Goal: Information Seeking & Learning: Learn about a topic

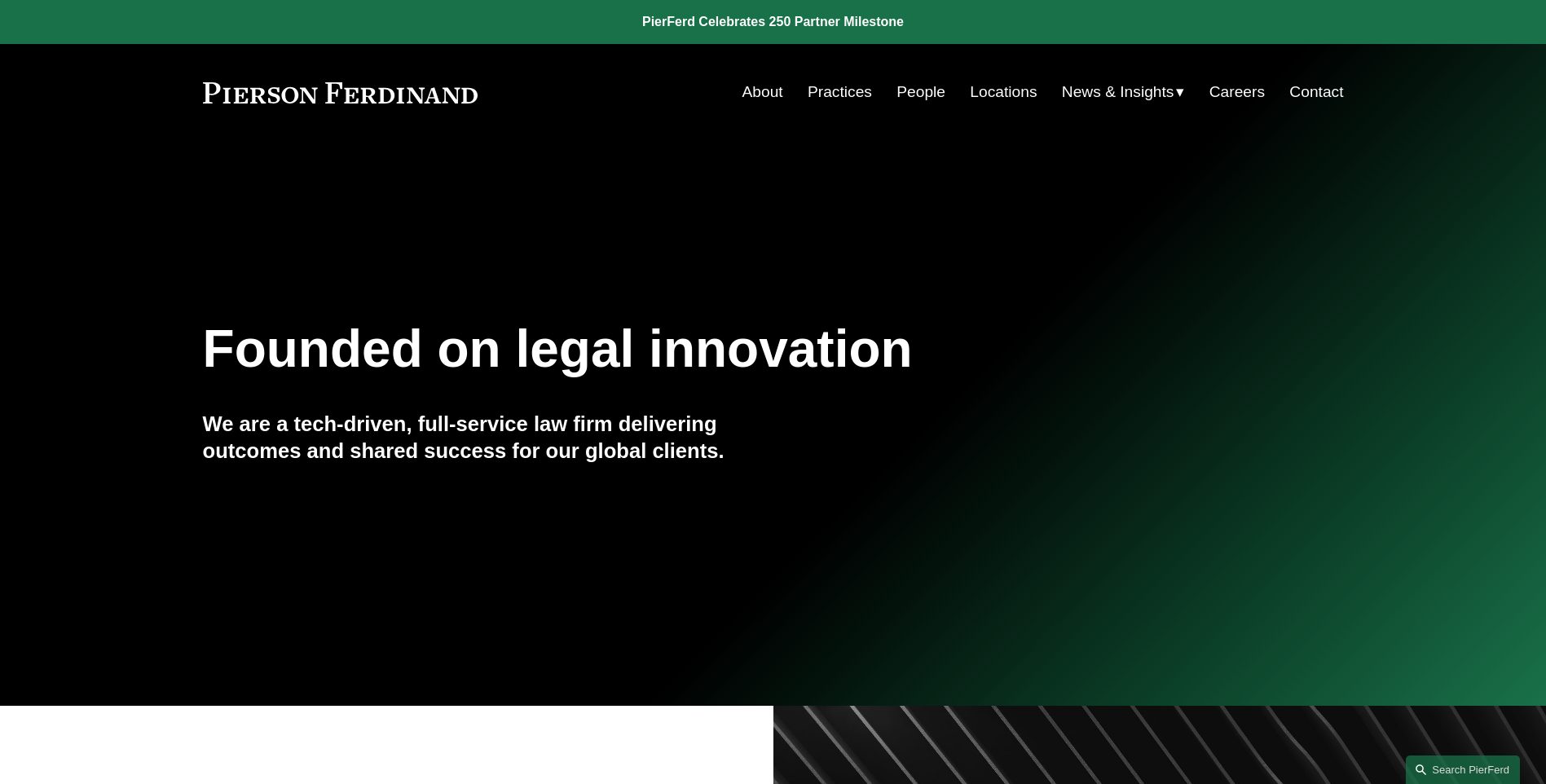
click at [1251, 91] on link "Careers" at bounding box center [1236, 92] width 55 height 31
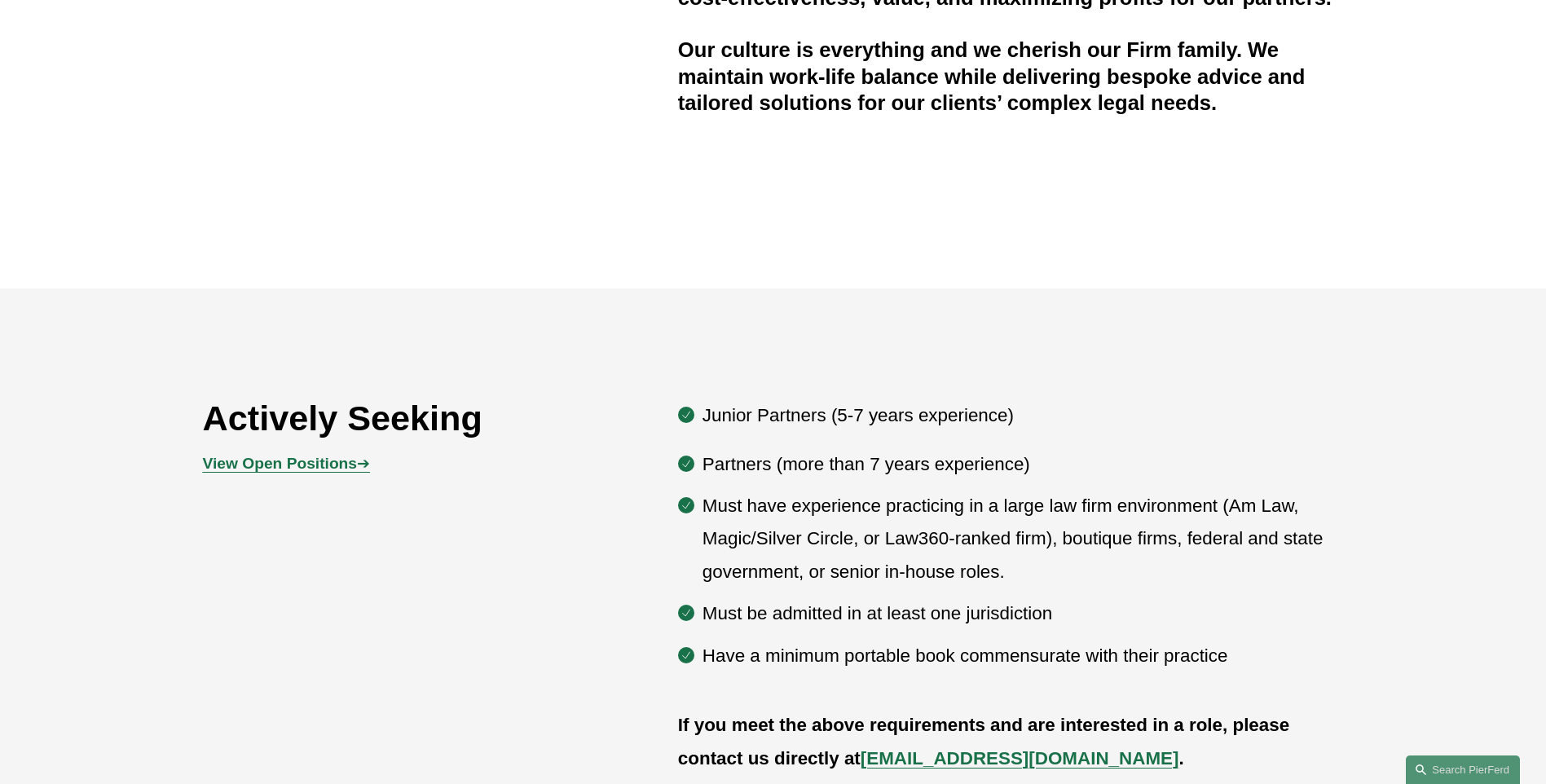
scroll to position [793, 0]
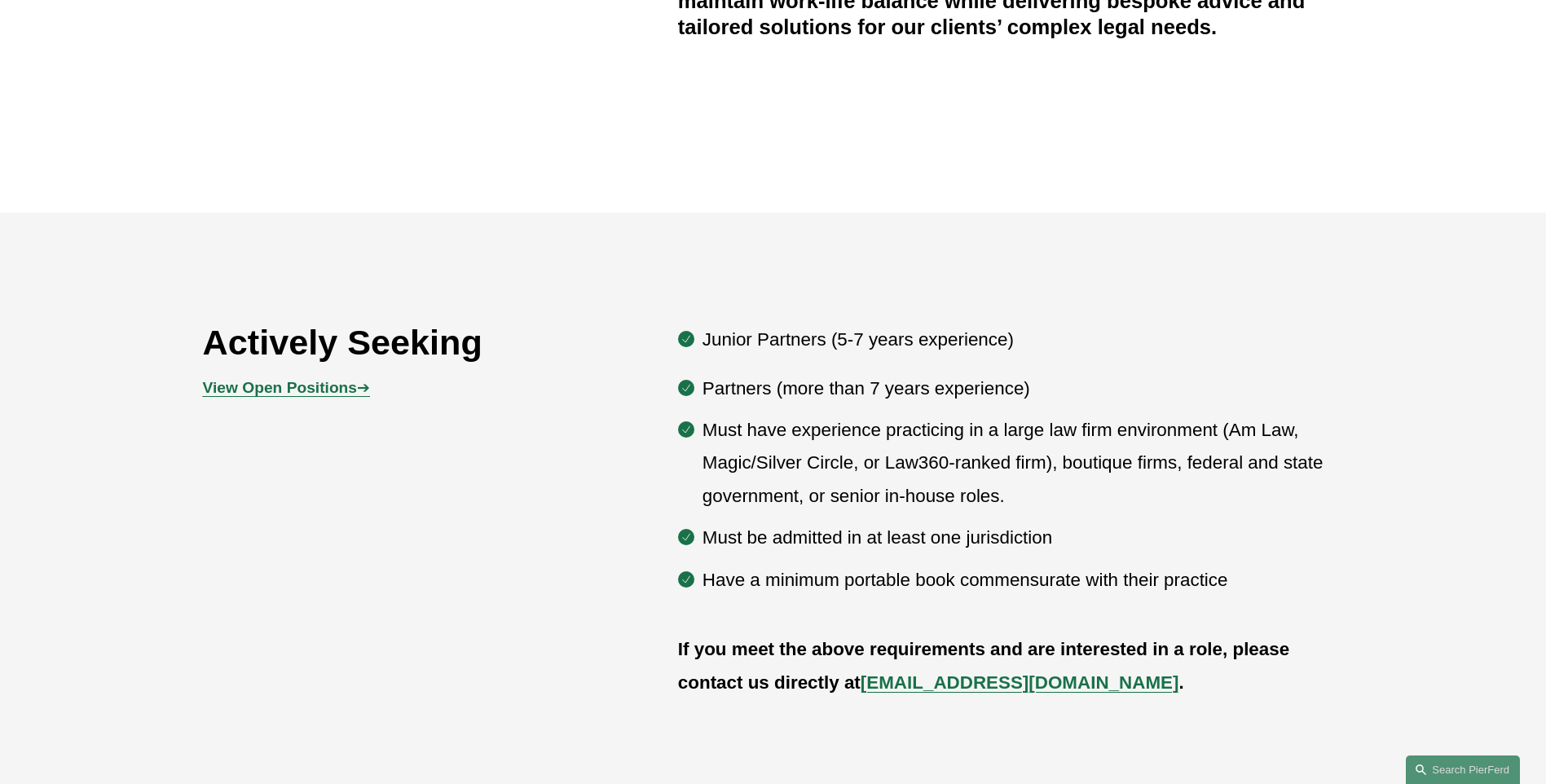
click at [312, 392] on strong "View Open Positions" at bounding box center [280, 387] width 154 height 17
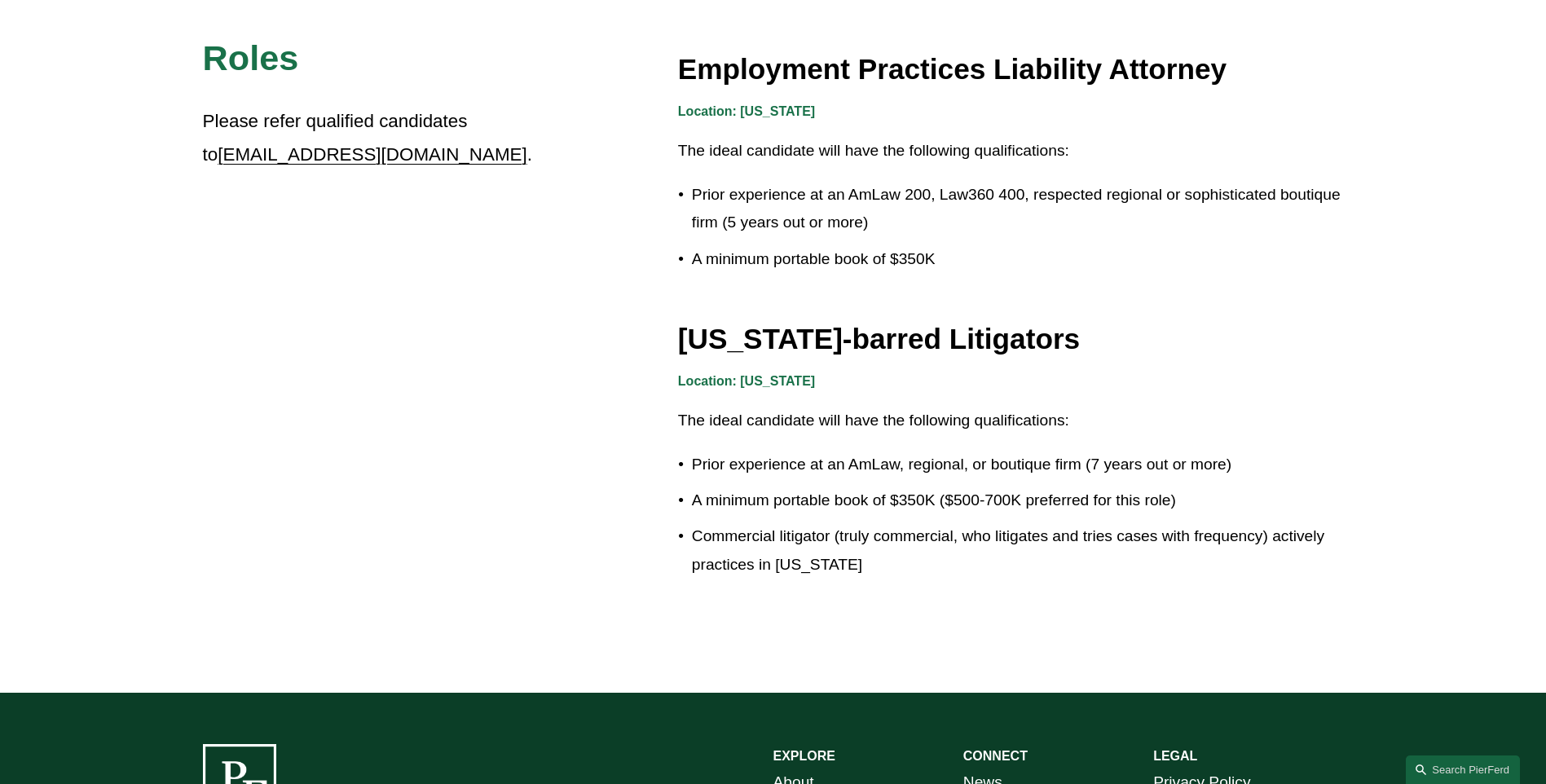
scroll to position [2671, 0]
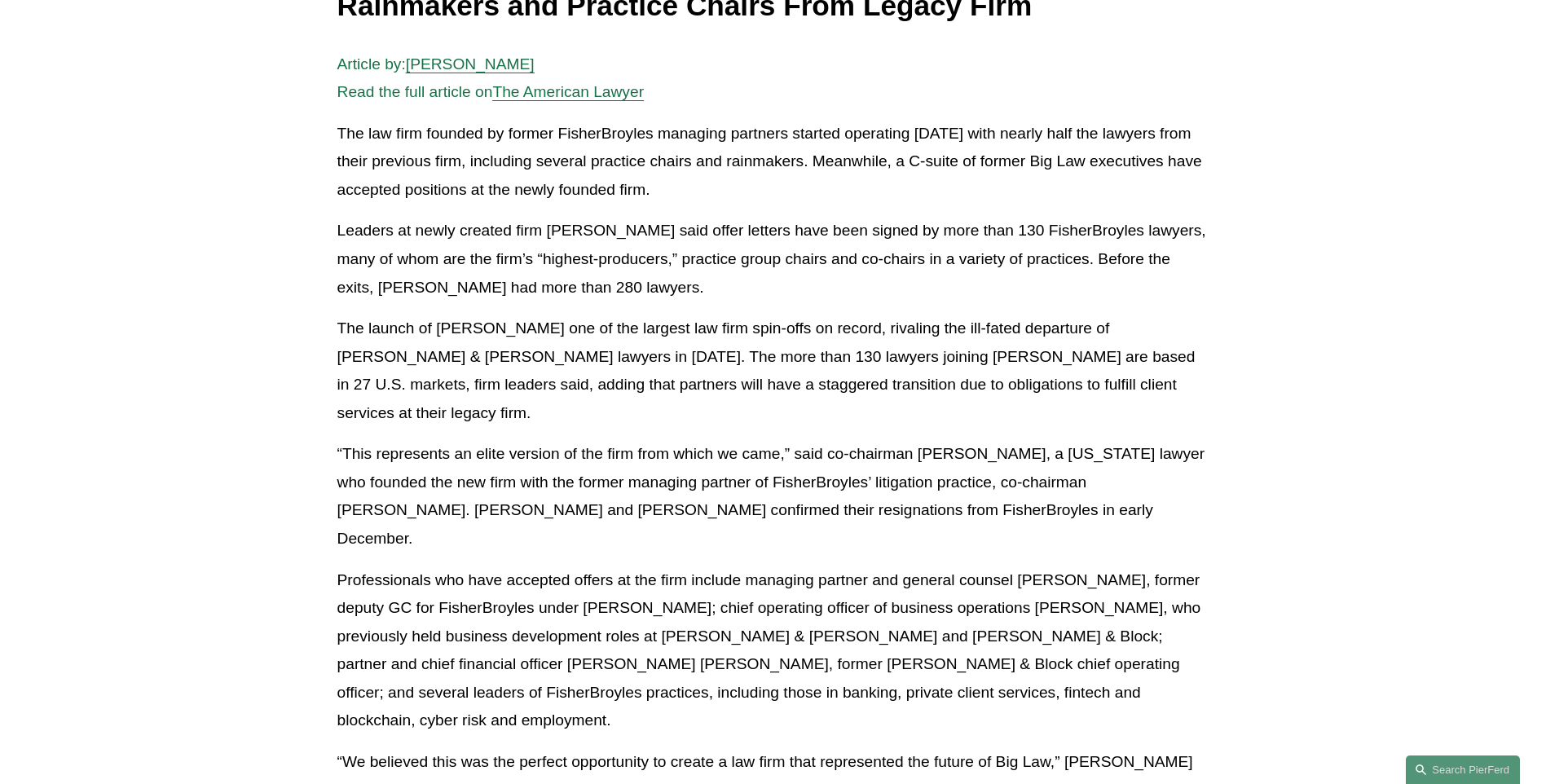
scroll to position [64, 0]
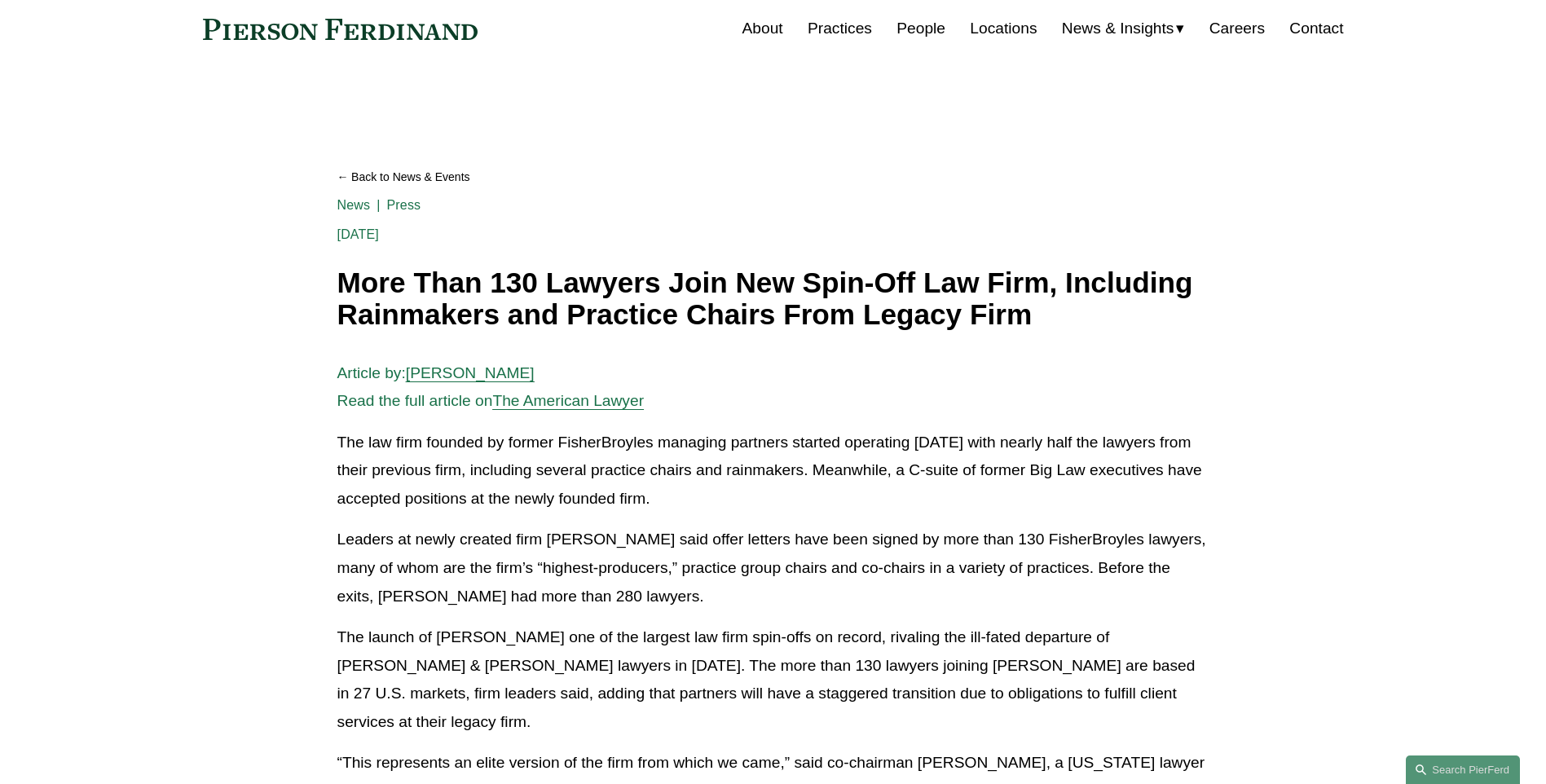
drag, startPoint x: 693, startPoint y: 499, endPoint x: 333, endPoint y: 439, distance: 365.0
drag, startPoint x: 333, startPoint y: 439, endPoint x: 384, endPoint y: 448, distance: 51.8
copy p "The law firm founded by former FisherBroyles managing partners started operatin…"
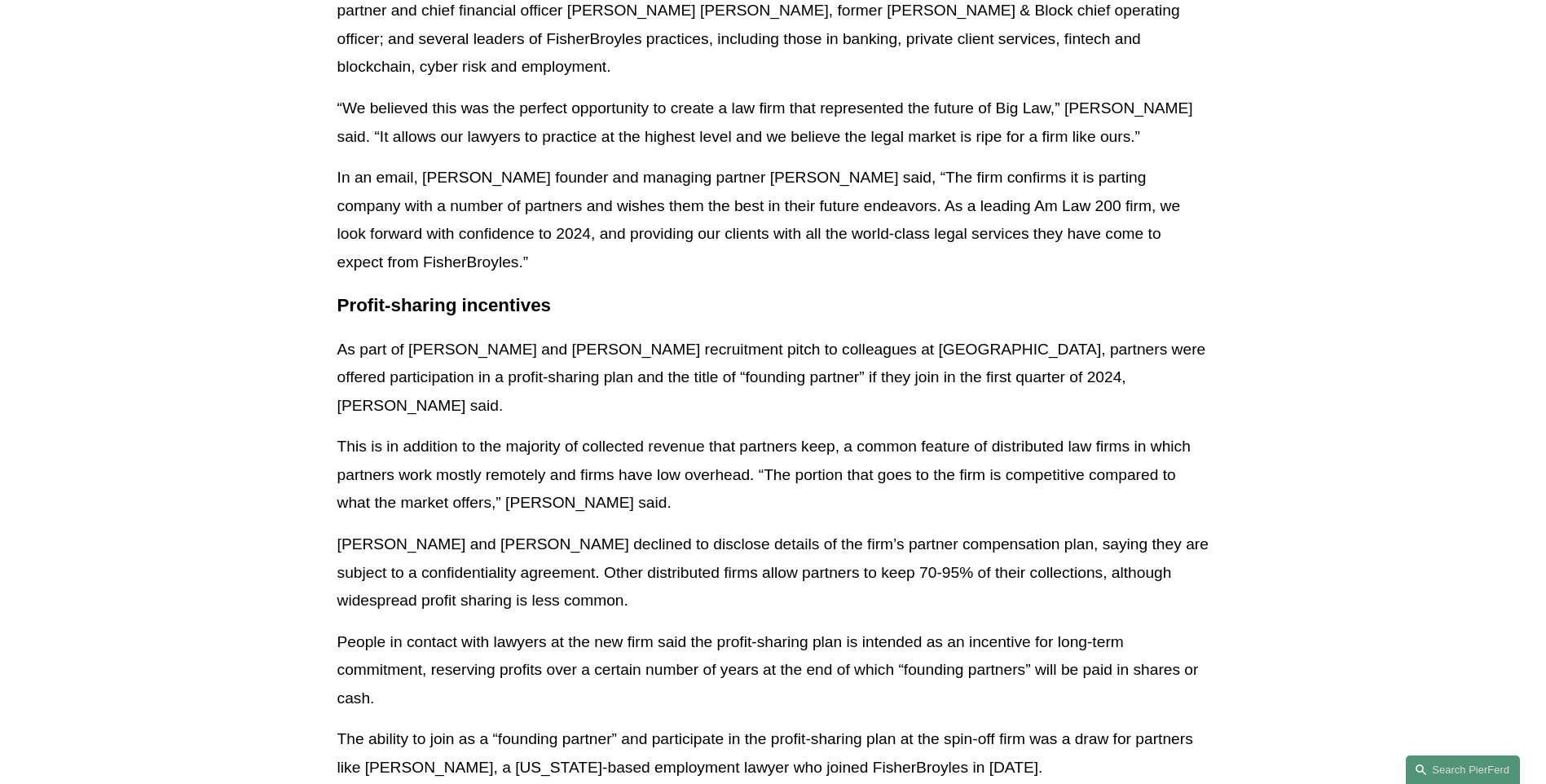
scroll to position [341, 0]
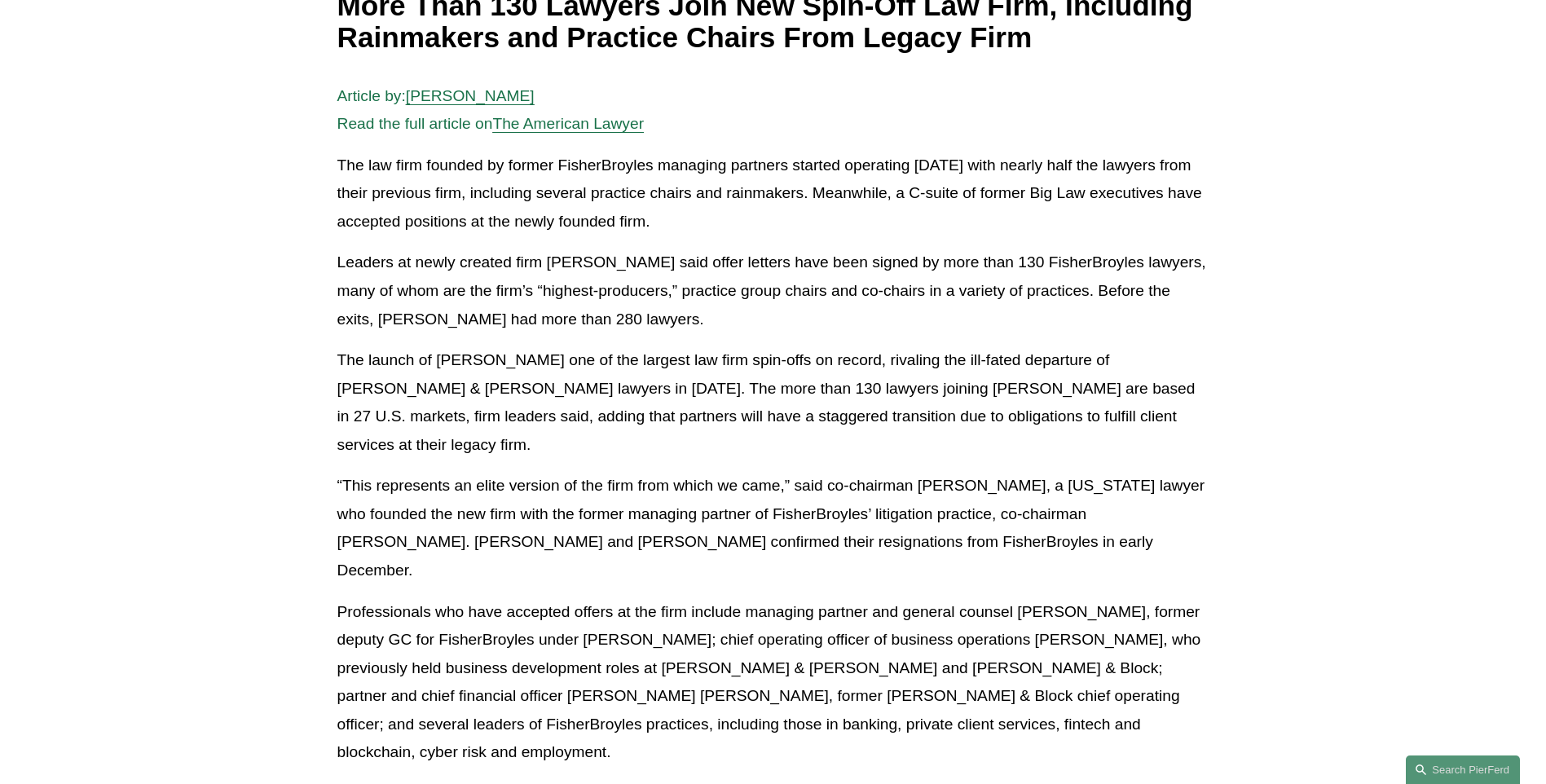
click at [780, 352] on p "The launch of Pierson Ferdinand marks one of the largest law firm spin-offs on …" at bounding box center [773, 402] width 872 height 113
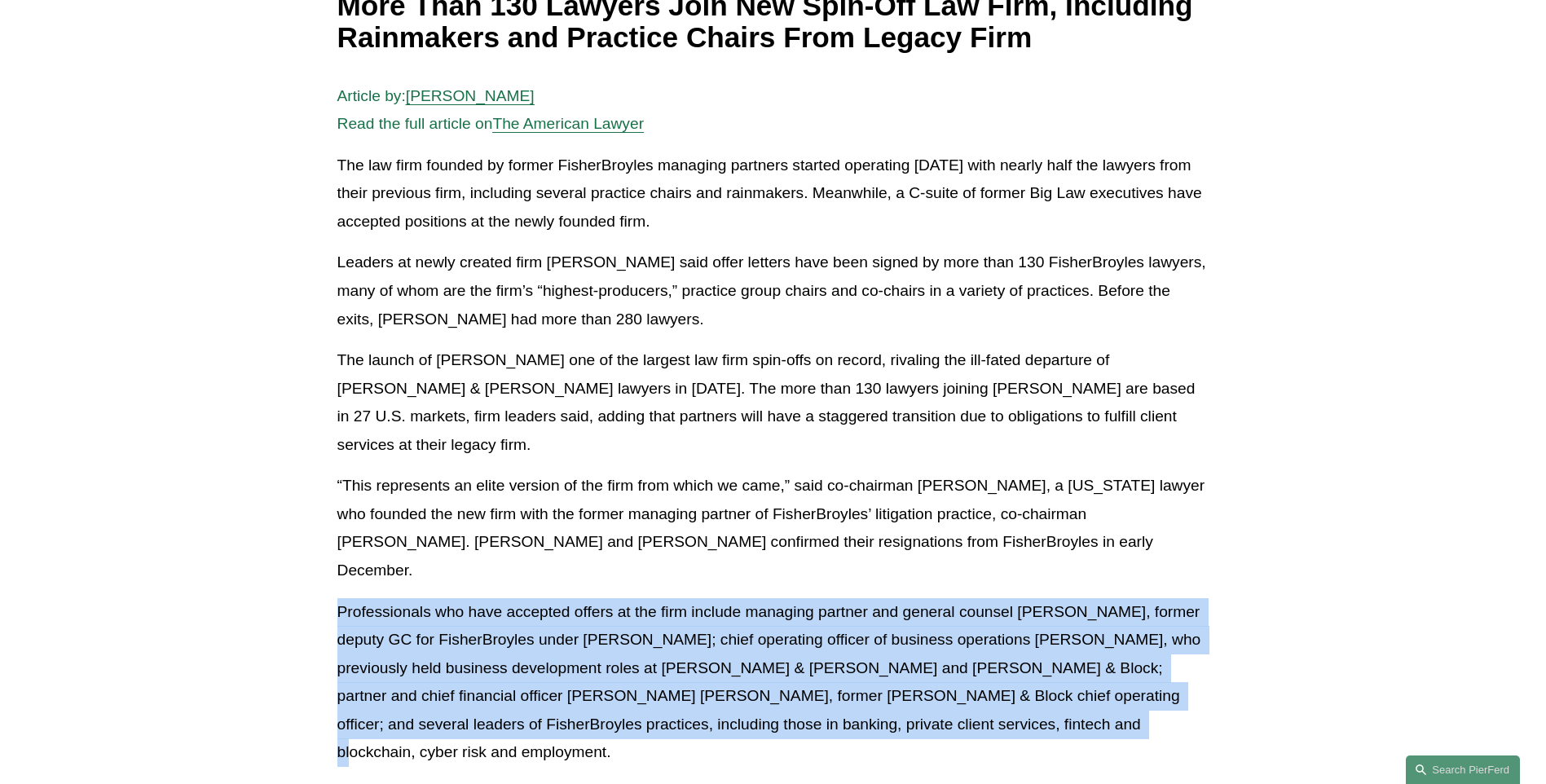
drag, startPoint x: 891, startPoint y: 693, endPoint x: 334, endPoint y: 582, distance: 568.0
drag, startPoint x: 334, startPoint y: 582, endPoint x: 423, endPoint y: 611, distance: 93.6
copy p "Professionals who have accepted offers at the firm include managing partner and…"
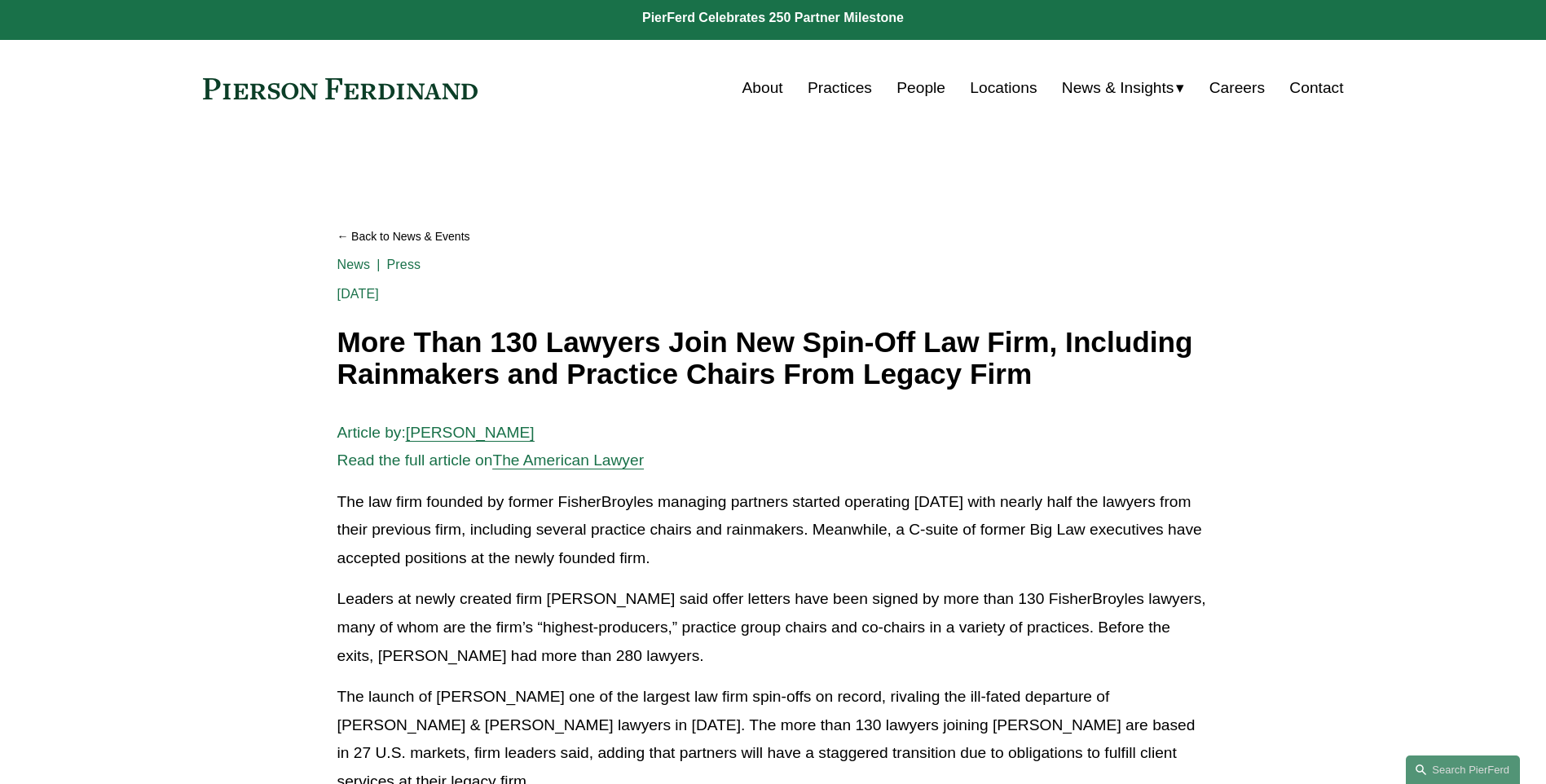
scroll to position [0, 0]
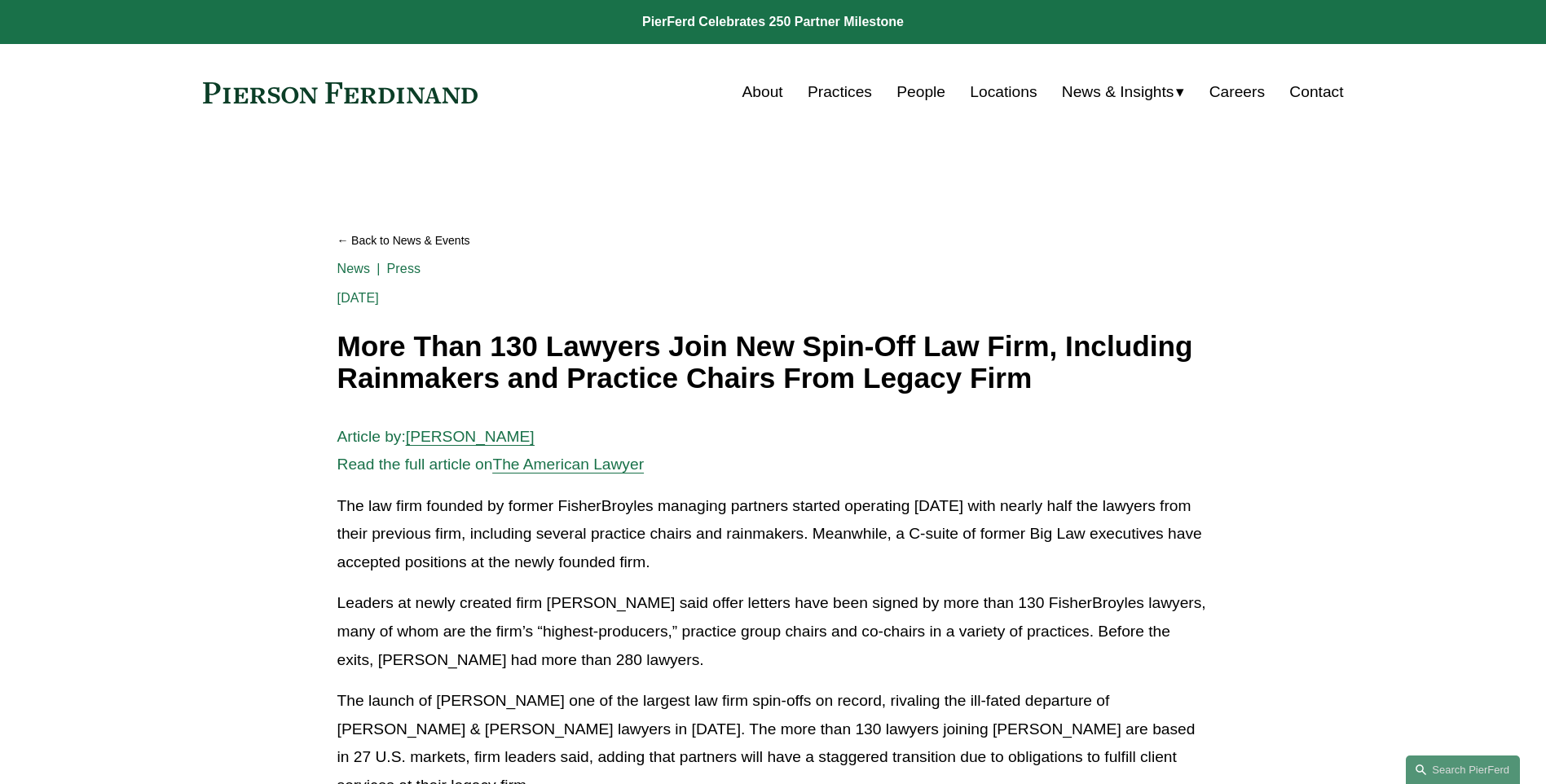
click at [981, 91] on link "Locations" at bounding box center [1003, 92] width 67 height 31
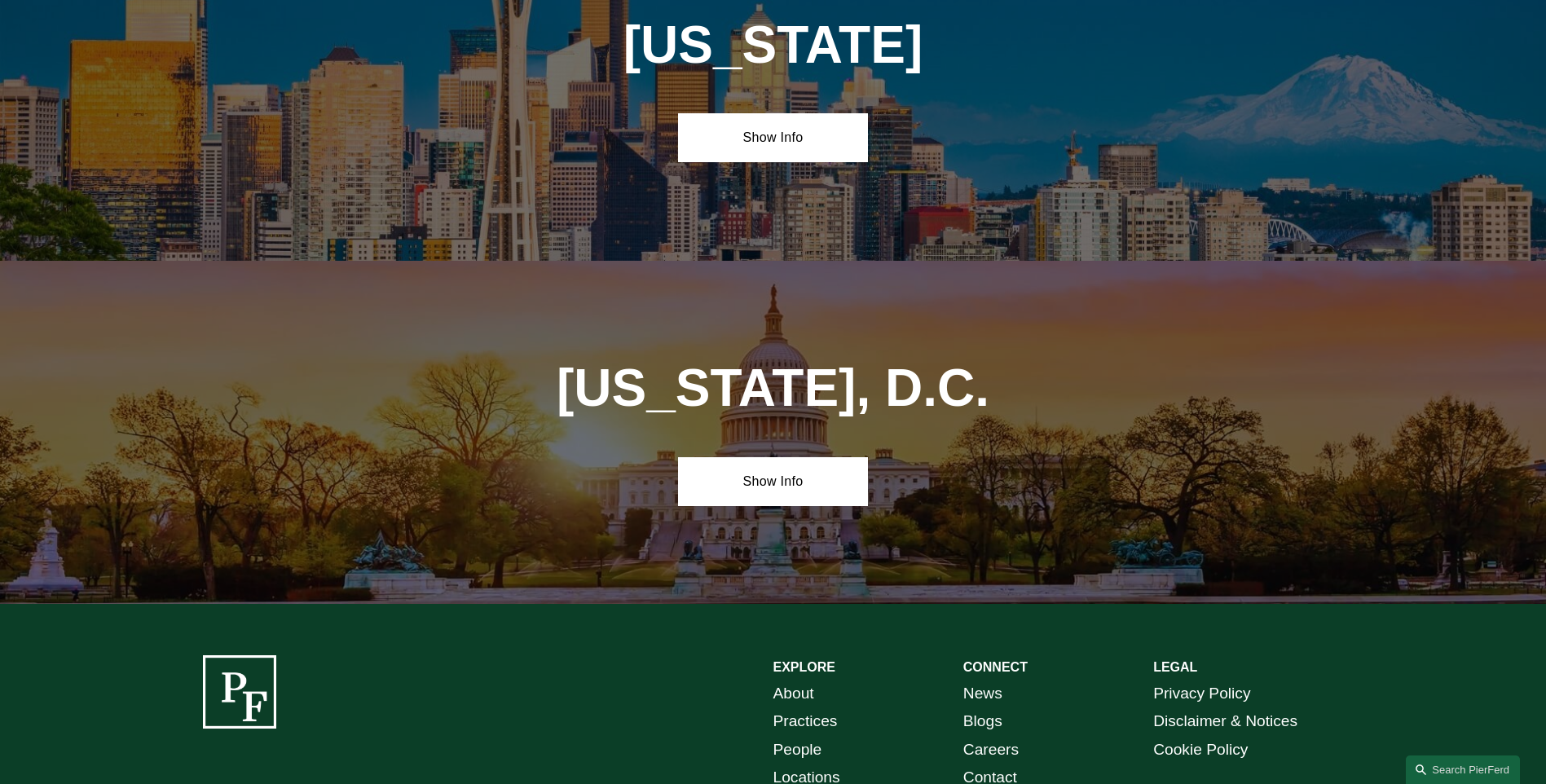
scroll to position [6857, 0]
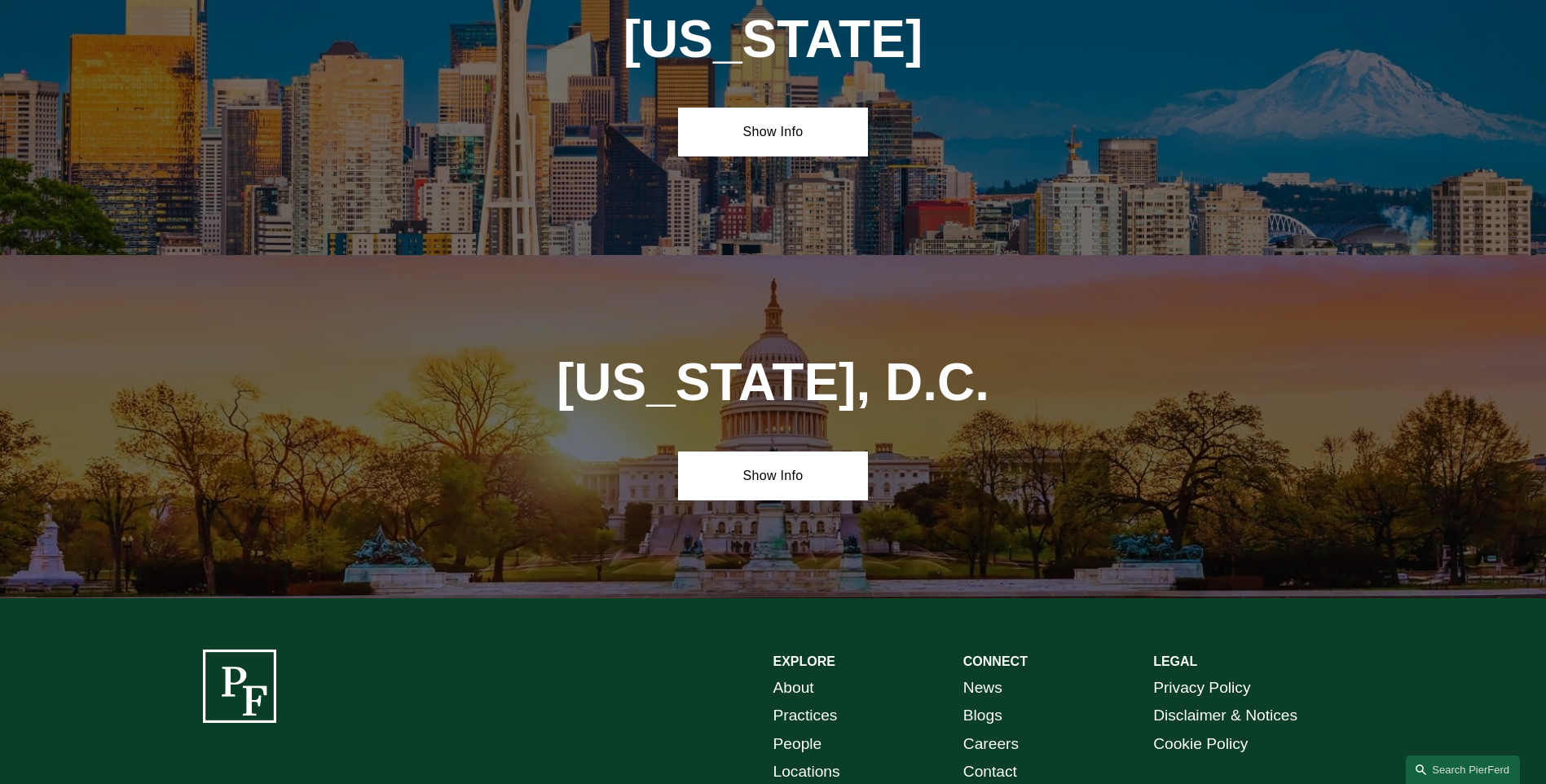
click at [826, 758] on link "Locations" at bounding box center [806, 772] width 67 height 29
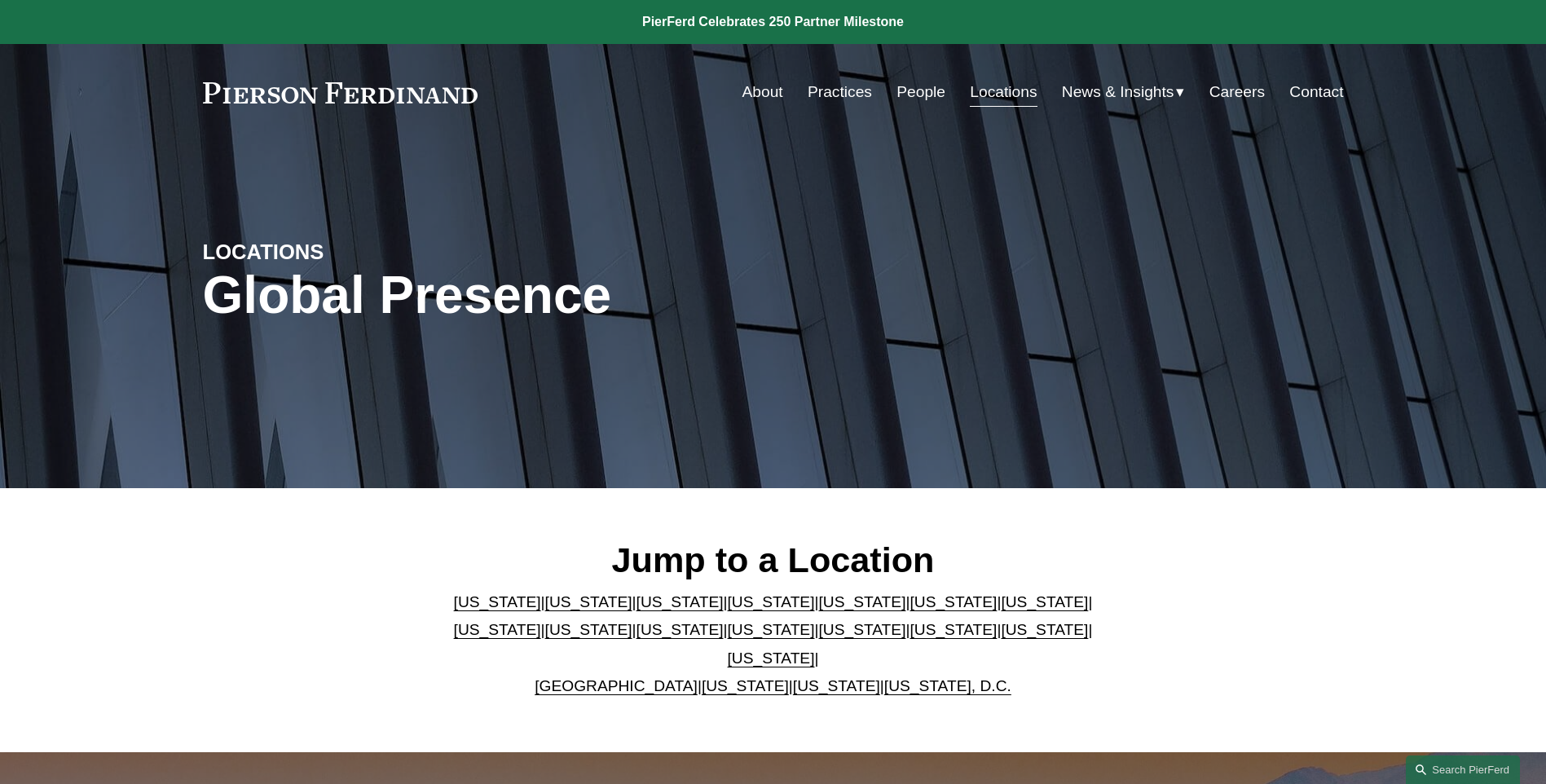
click at [1303, 94] on link "Contact" at bounding box center [1316, 92] width 54 height 31
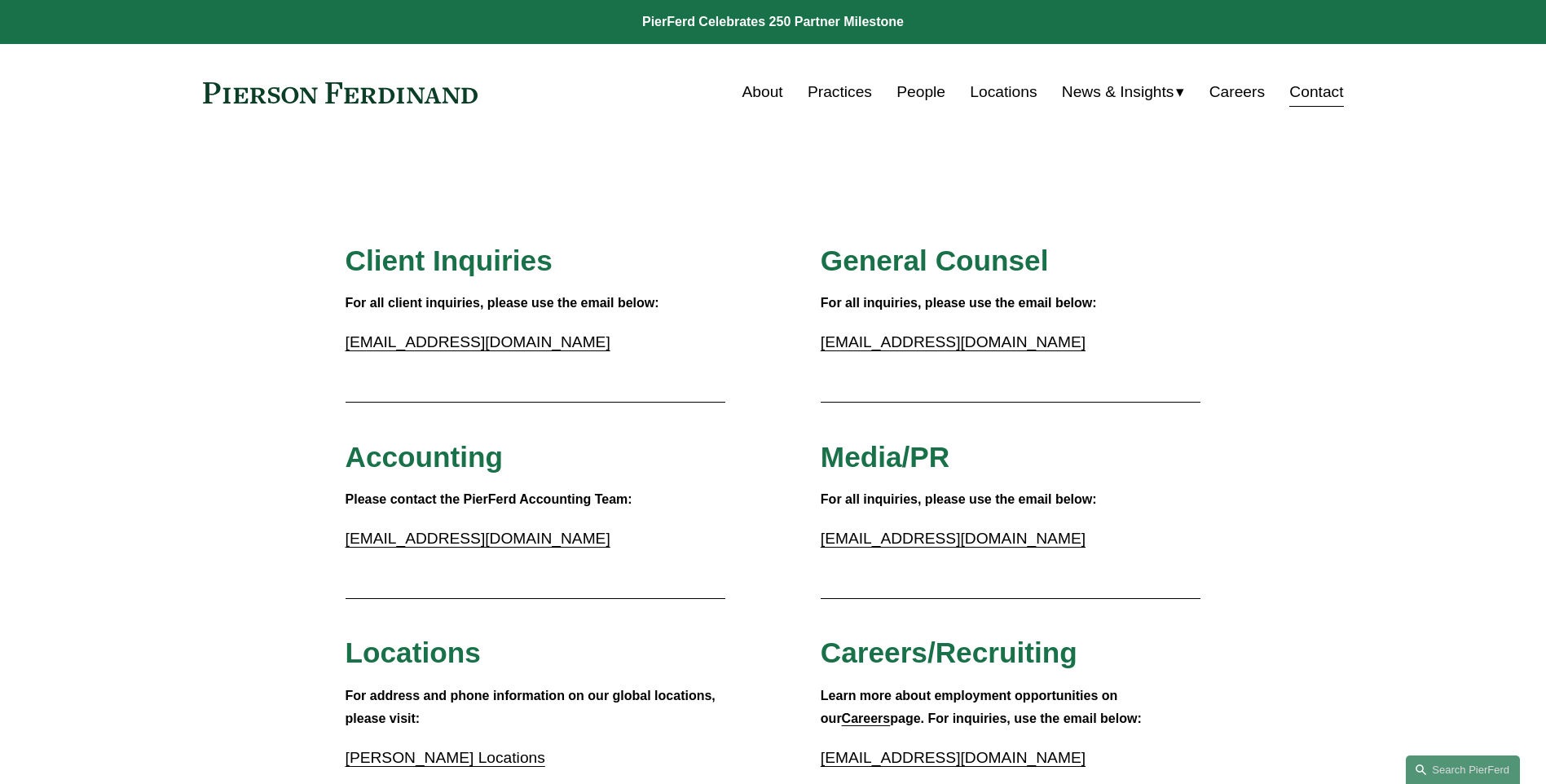
scroll to position [685, 0]
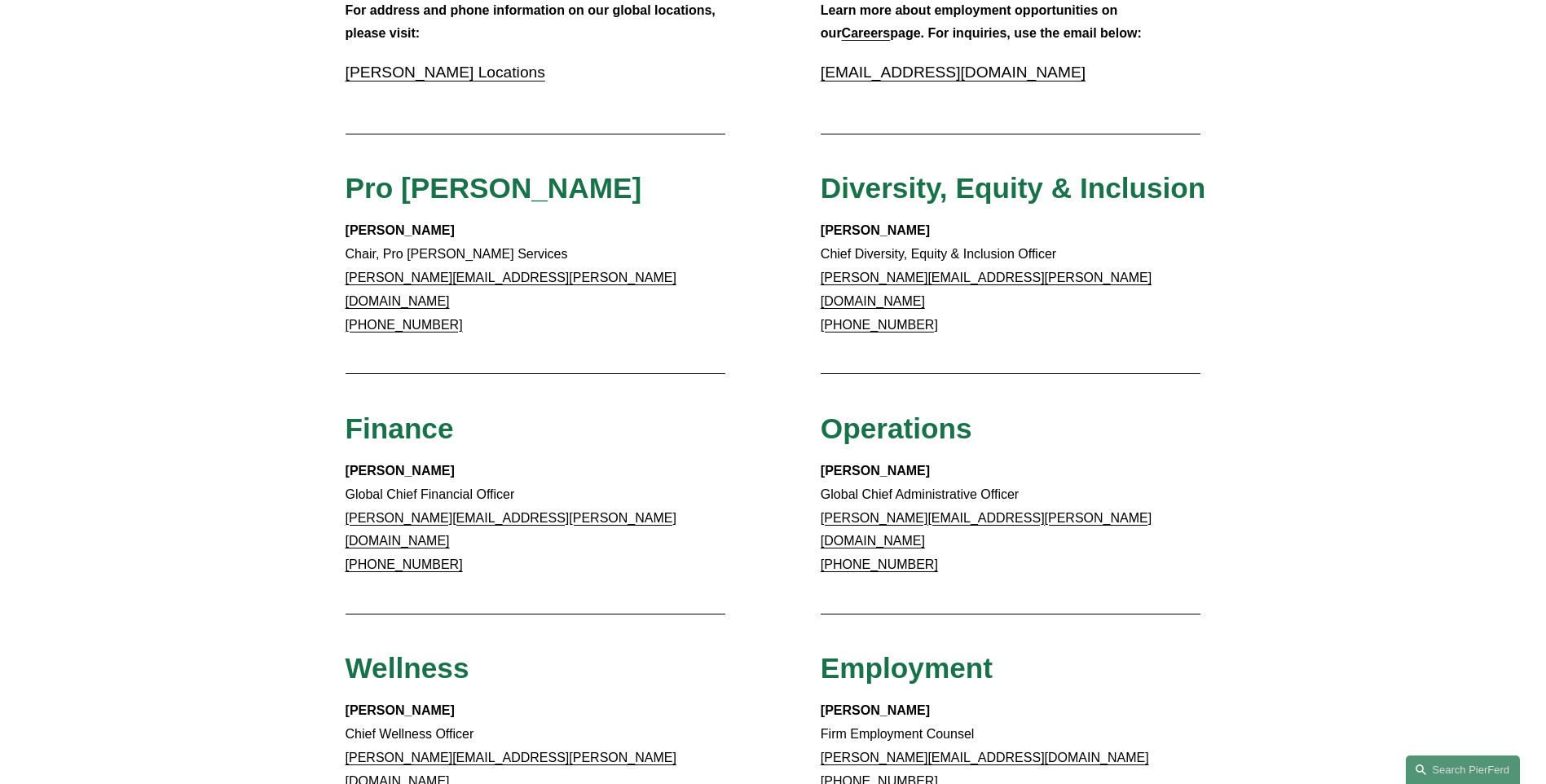
drag, startPoint x: 931, startPoint y: 305, endPoint x: 820, endPoint y: 305, distance: 111.0
click at [820, 305] on p "[PERSON_NAME] Chief Diversity, Equity & Inclusion Officer [PERSON_NAME][EMAIL_A…" at bounding box center [1010, 277] width 381 height 117
drag, startPoint x: 820, startPoint y: 305, endPoint x: 838, endPoint y: 303, distance: 18.1
copy link "[PHONE_NUMBER]"
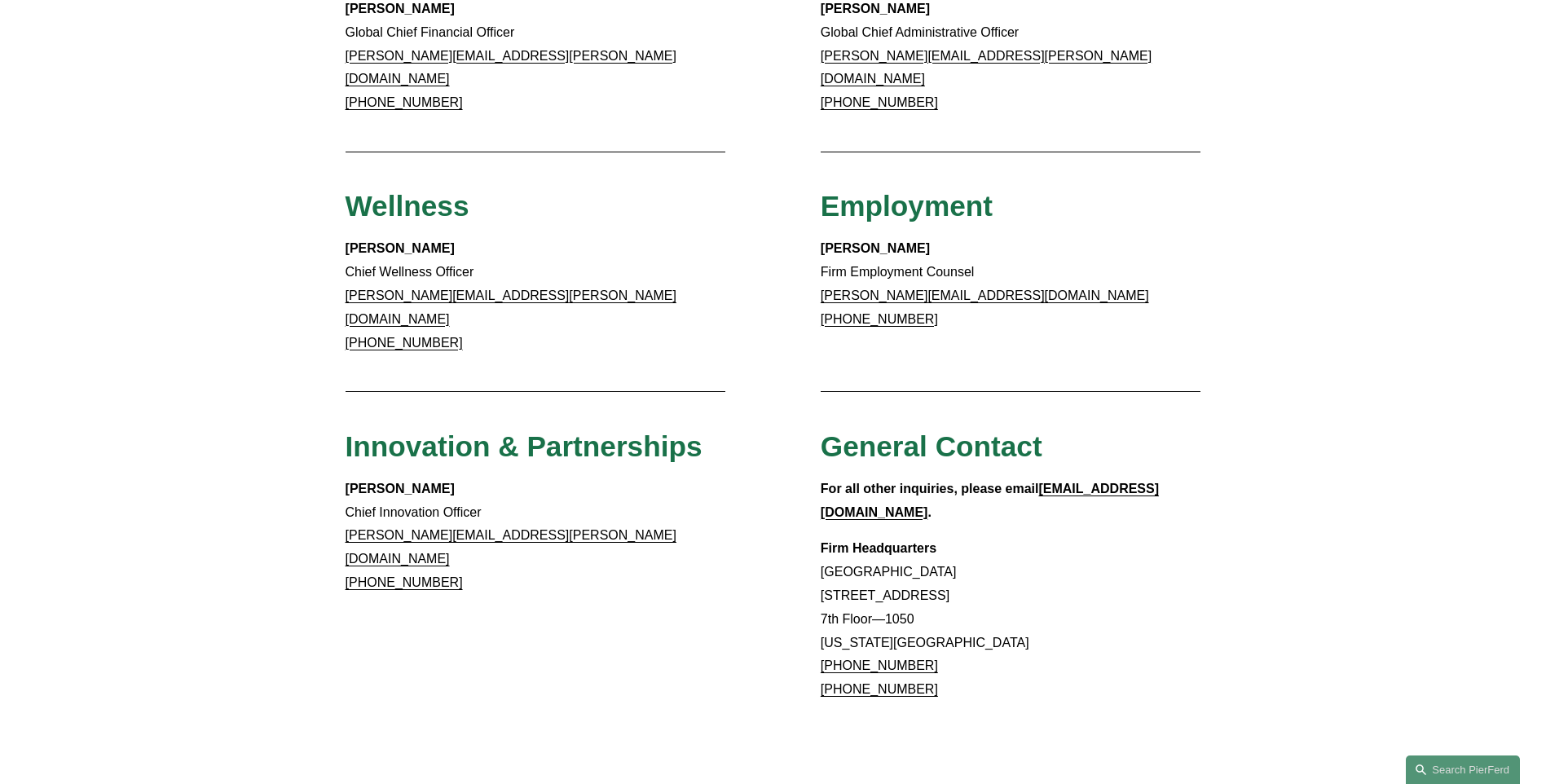
scroll to position [1150, 0]
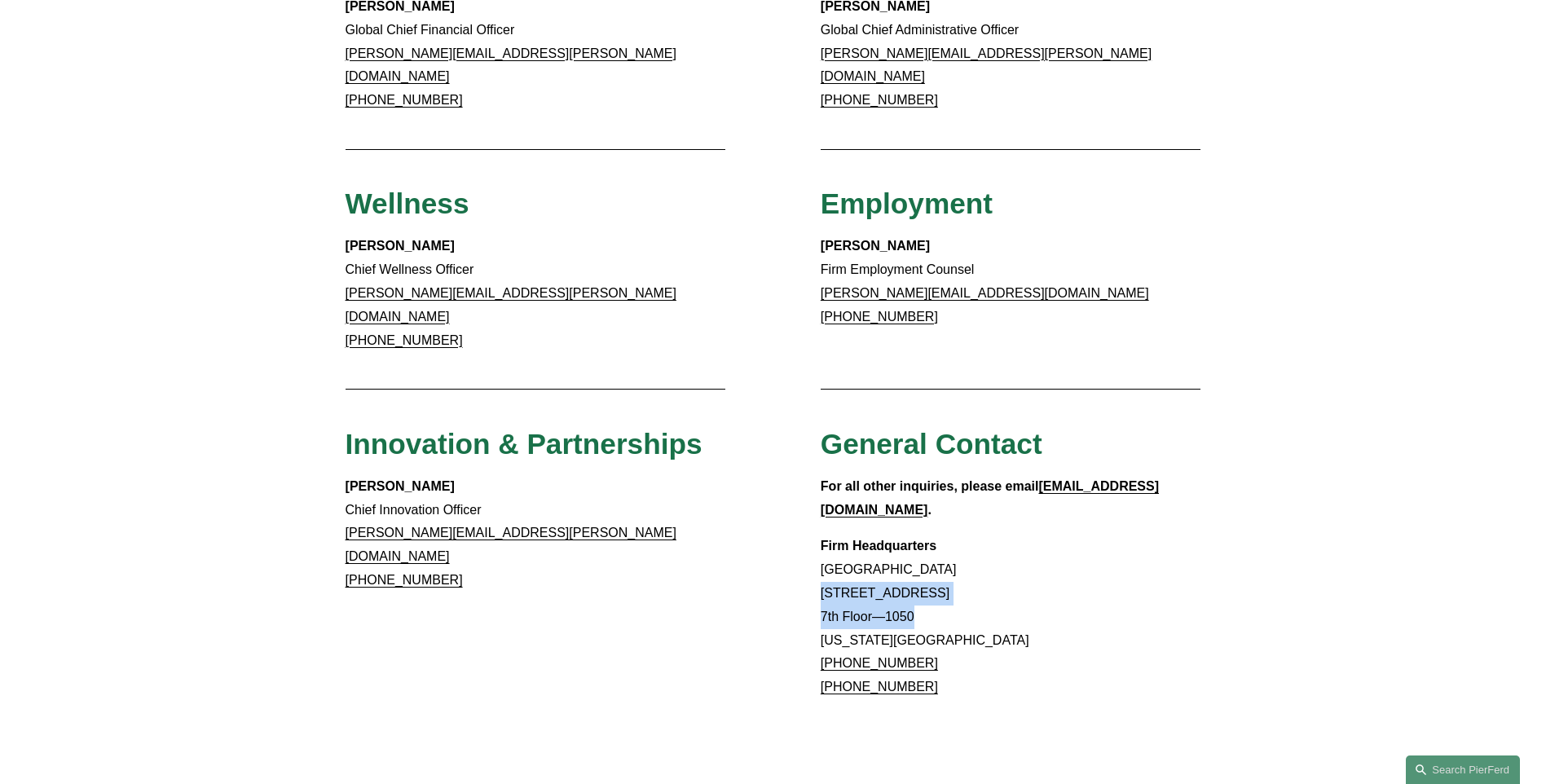
drag, startPoint x: 931, startPoint y: 535, endPoint x: 813, endPoint y: 501, distance: 122.8
drag, startPoint x: 813, startPoint y: 501, endPoint x: 853, endPoint y: 516, distance: 42.7
copy p "1270 Avenue of the Americas 7th Floor—1050"
click at [931, 588] on p "Firm Headquarters Rockefeller Center 1270 Avenue of the Americas 7th Floor—1050…" at bounding box center [1010, 616] width 381 height 165
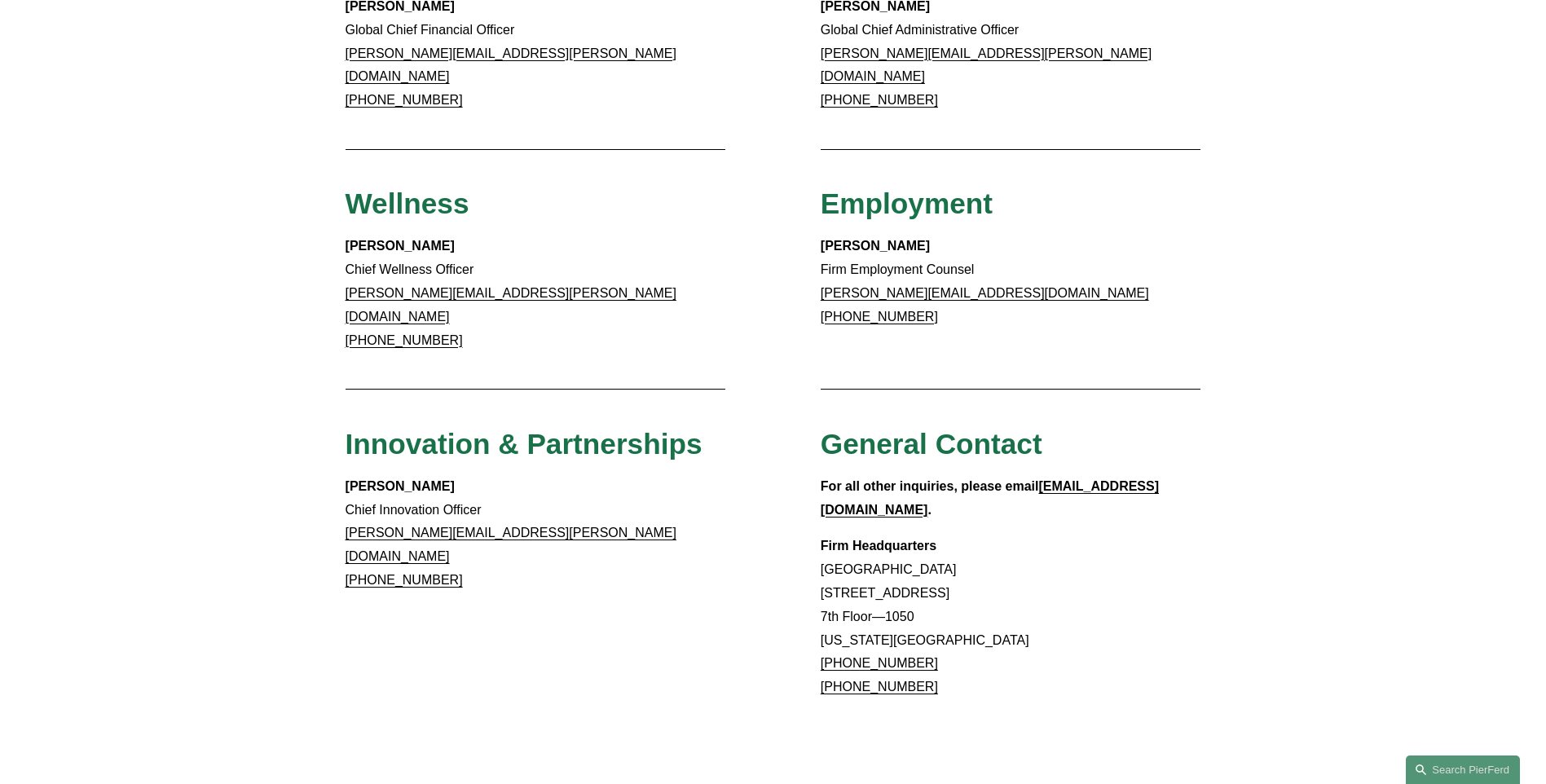
drag, startPoint x: 932, startPoint y: 585, endPoint x: 824, endPoint y: 584, distance: 108.0
click at [824, 584] on p "Firm Headquarters Rockefeller Center 1270 Avenue of the Americas 7th Floor—1050…" at bounding box center [1010, 616] width 381 height 165
drag, startPoint x: 824, startPoint y: 584, endPoint x: 833, endPoint y: 584, distance: 9.0
copy link "+1.917.914.2279"
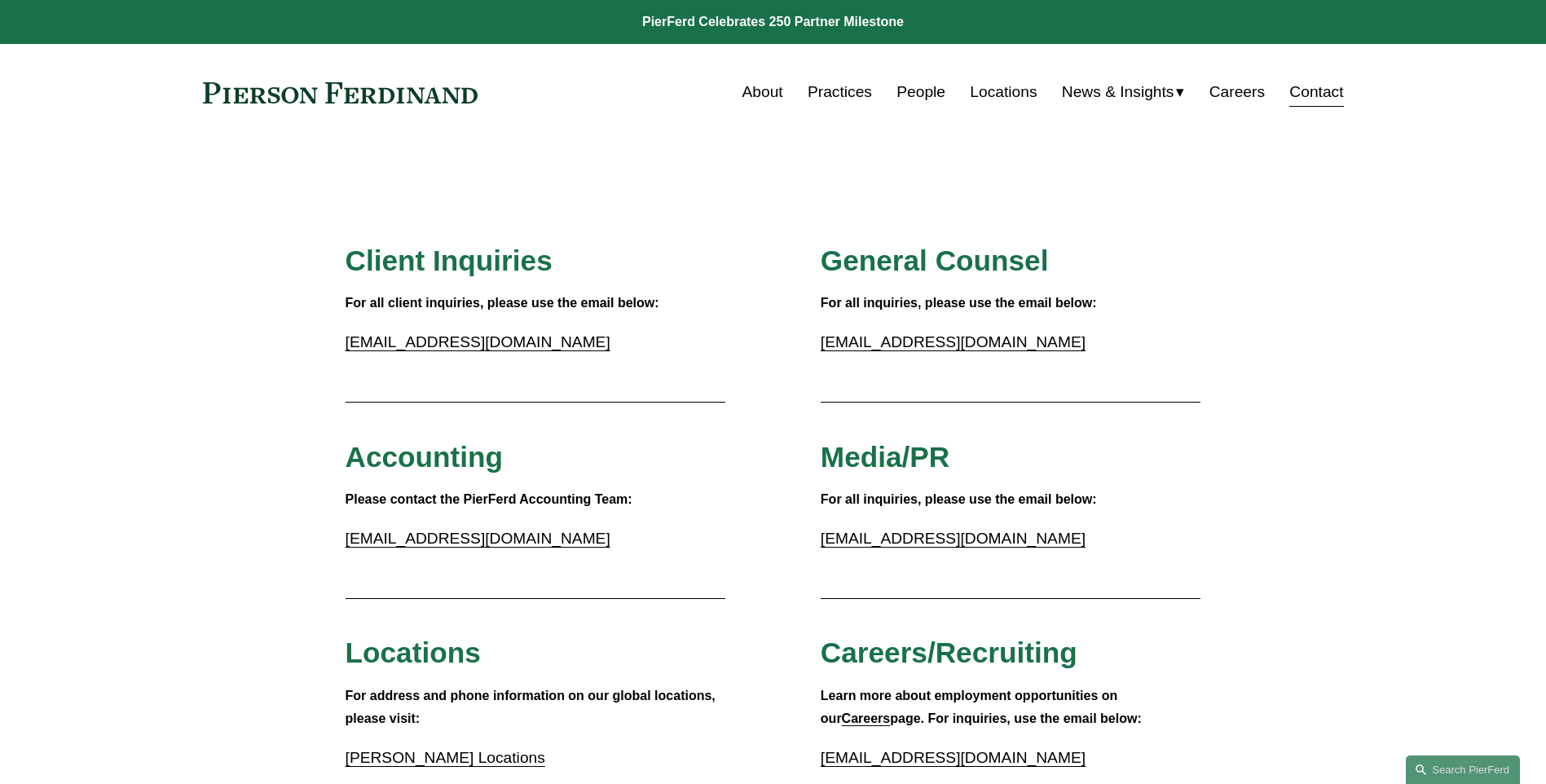
scroll to position [685, 0]
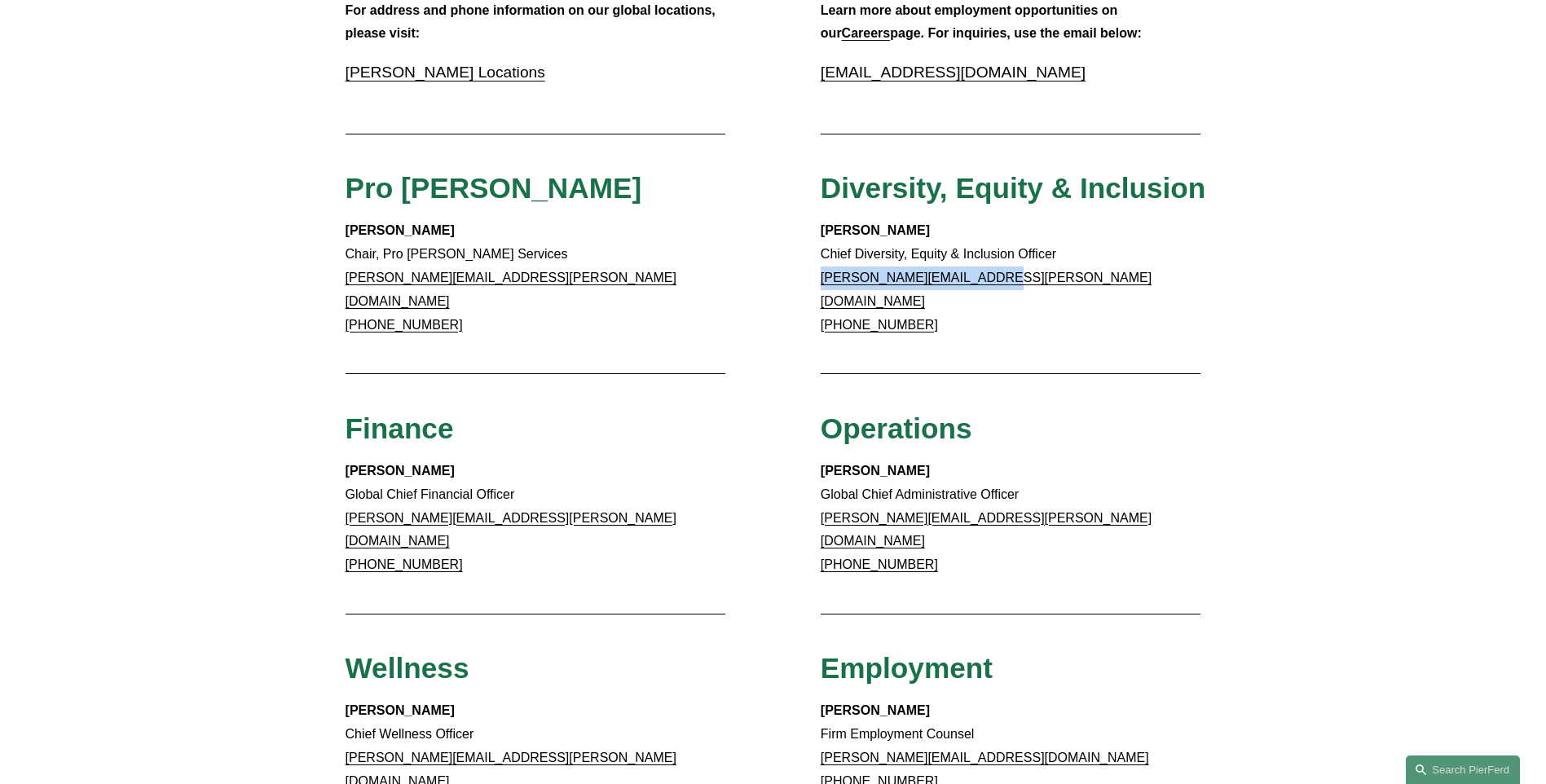
drag, startPoint x: 997, startPoint y: 279, endPoint x: 806, endPoint y: 270, distance: 191.2
click at [806, 270] on div "Client Inquiries For all client inquiries, please use the email below: inquirie…" at bounding box center [773, 368] width 1546 height 1621
drag, startPoint x: 806, startPoint y: 270, endPoint x: 831, endPoint y: 272, distance: 25.1
copy link "edmund.brown@pierferd.com"
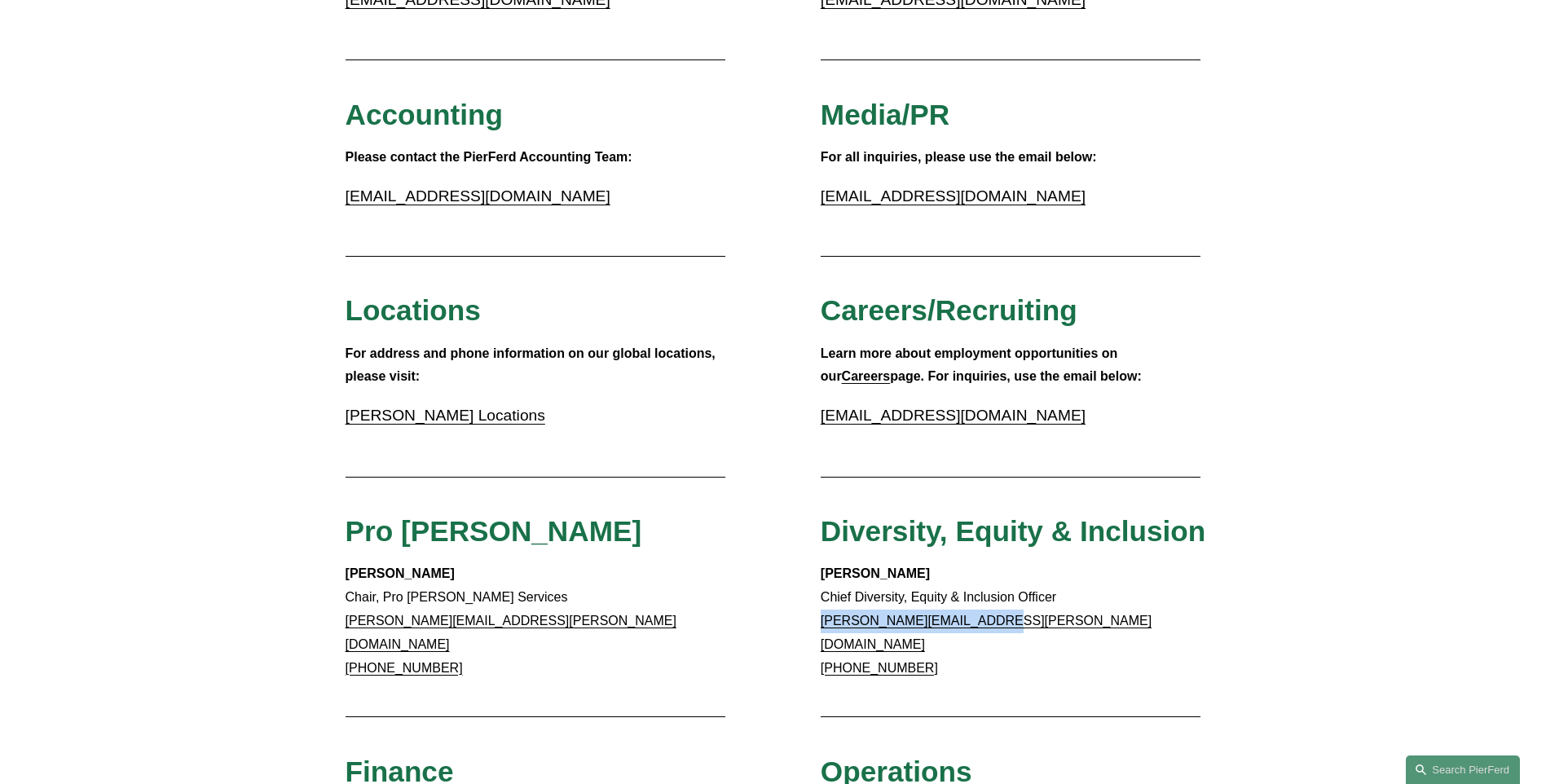
scroll to position [348, 0]
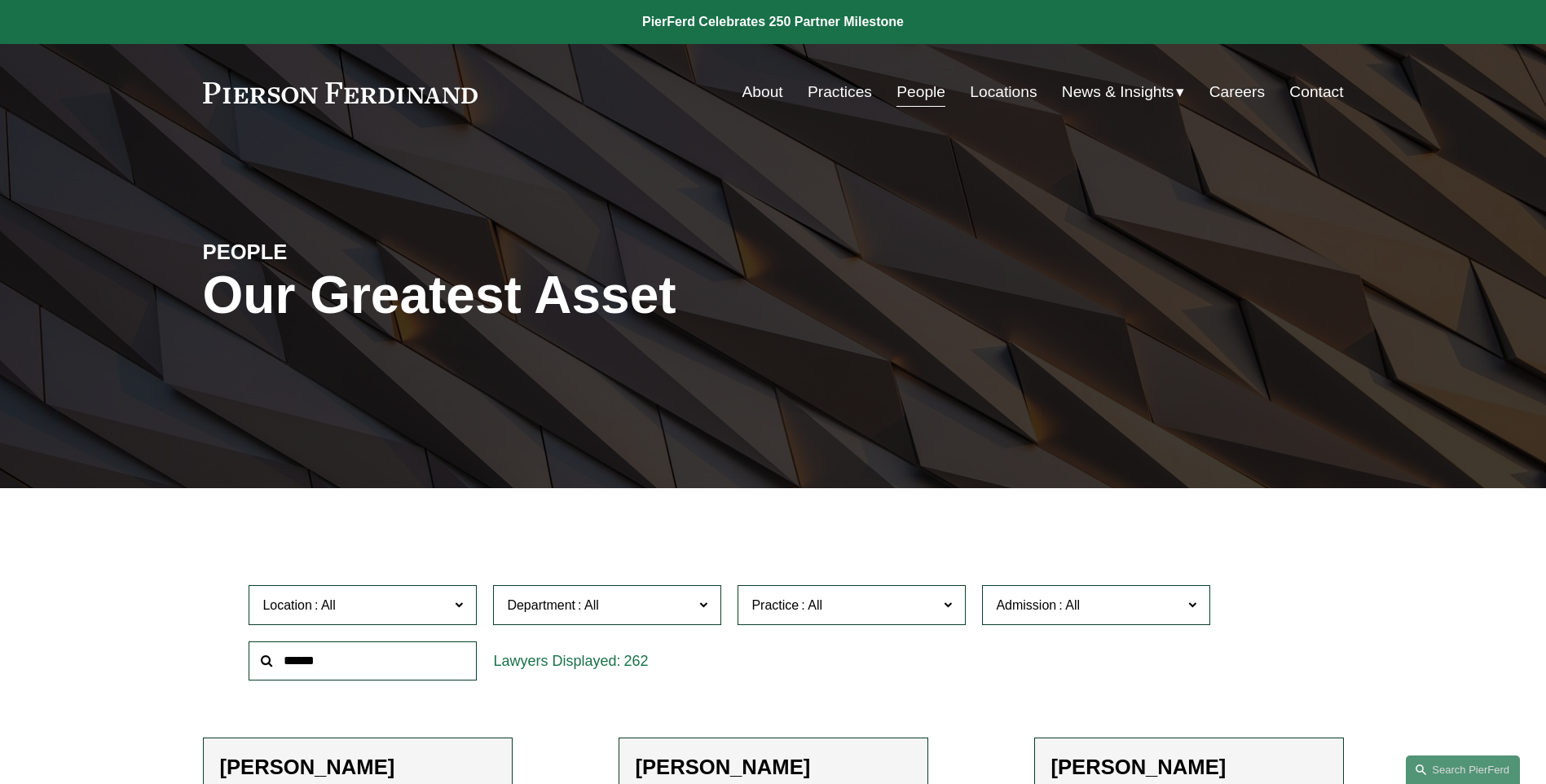
click at [399, 608] on span "Location" at bounding box center [356, 605] width 187 height 22
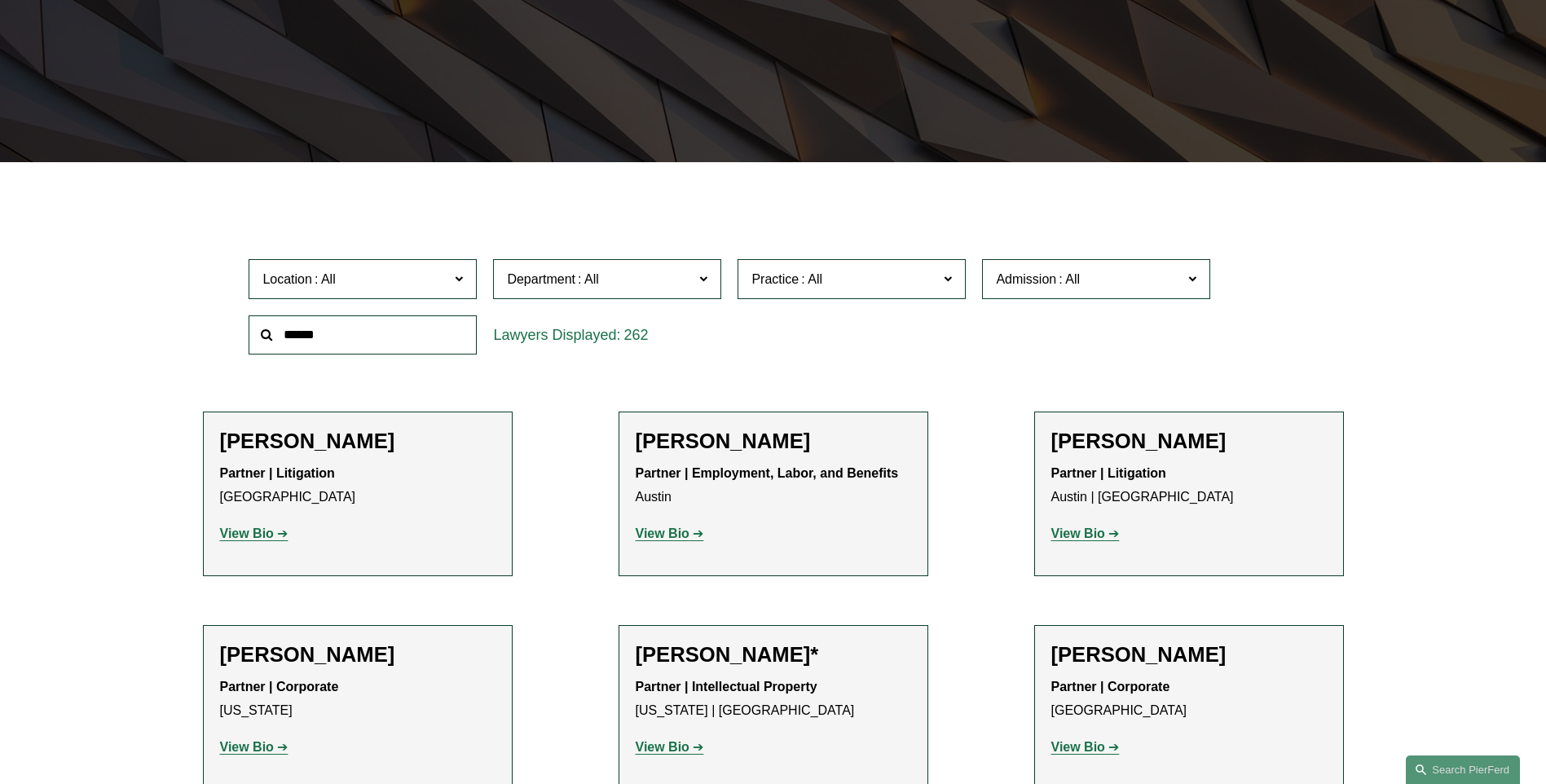
scroll to position [413, 0]
click at [0, 0] on link "[GEOGRAPHIC_DATA]" at bounding box center [0, 0] width 0 height 0
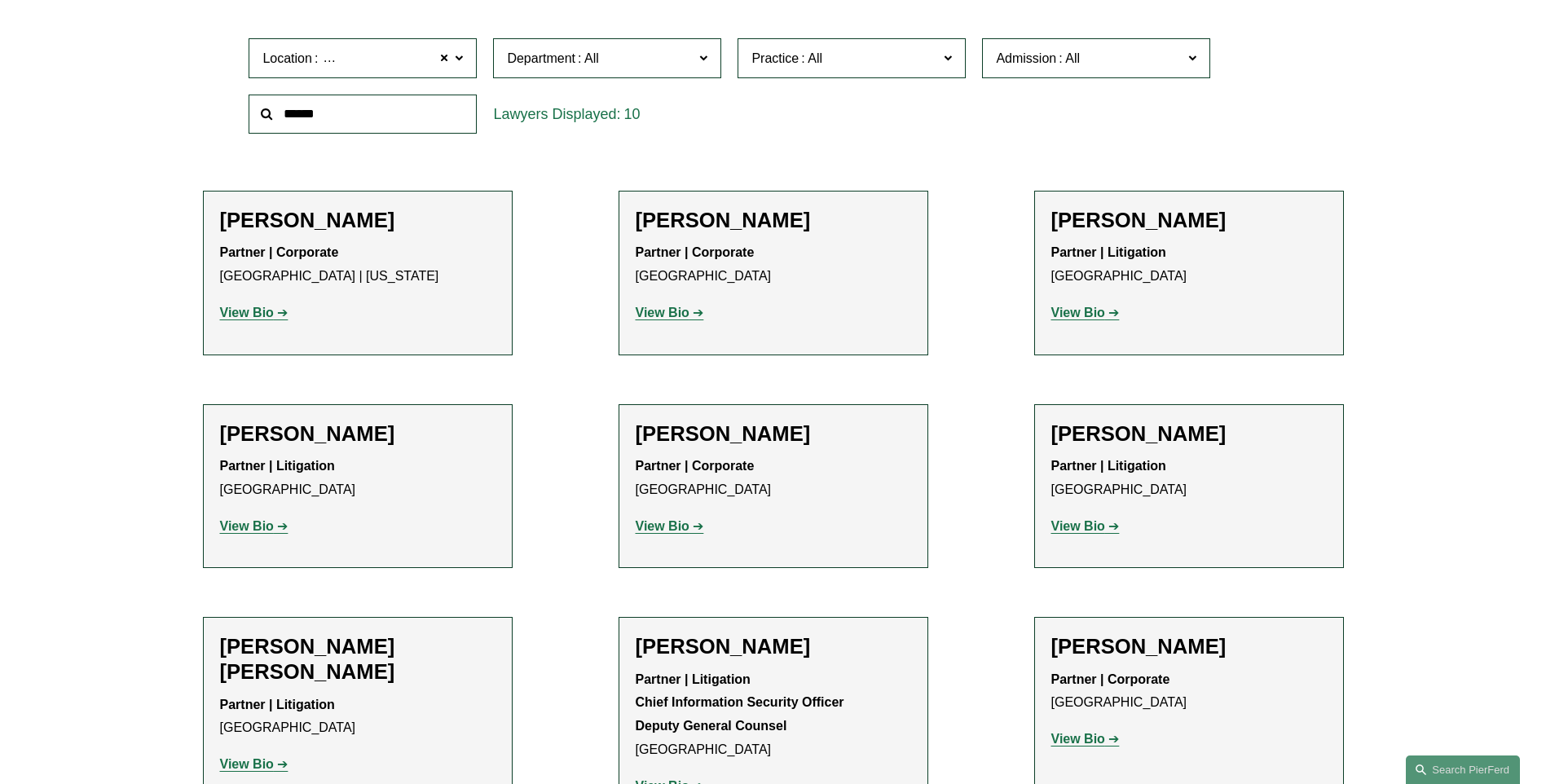
scroll to position [554, 0]
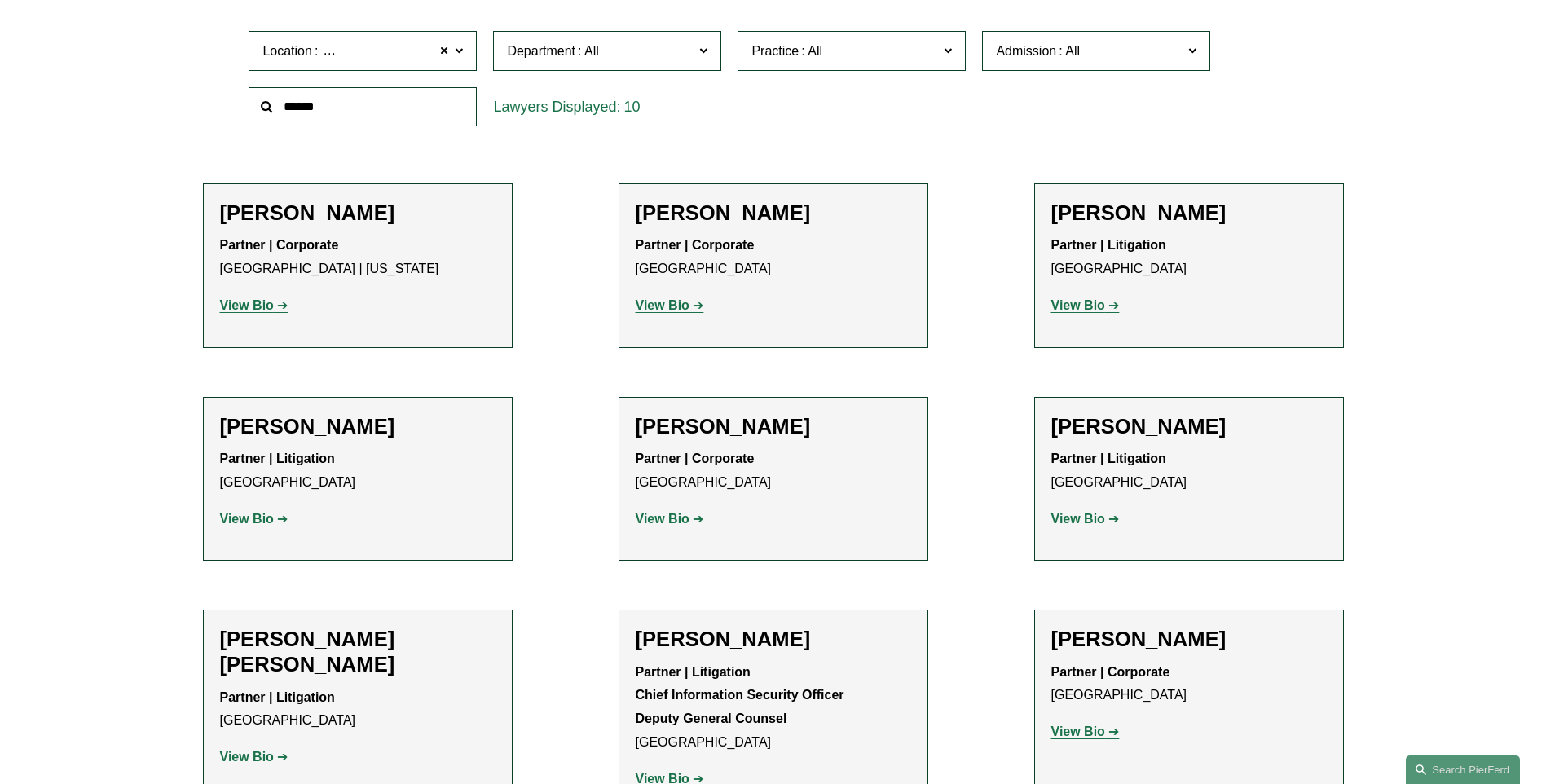
click at [1085, 308] on strong "View Bio" at bounding box center [1078, 306] width 54 height 14
click at [669, 517] on strong "View Bio" at bounding box center [663, 518] width 54 height 14
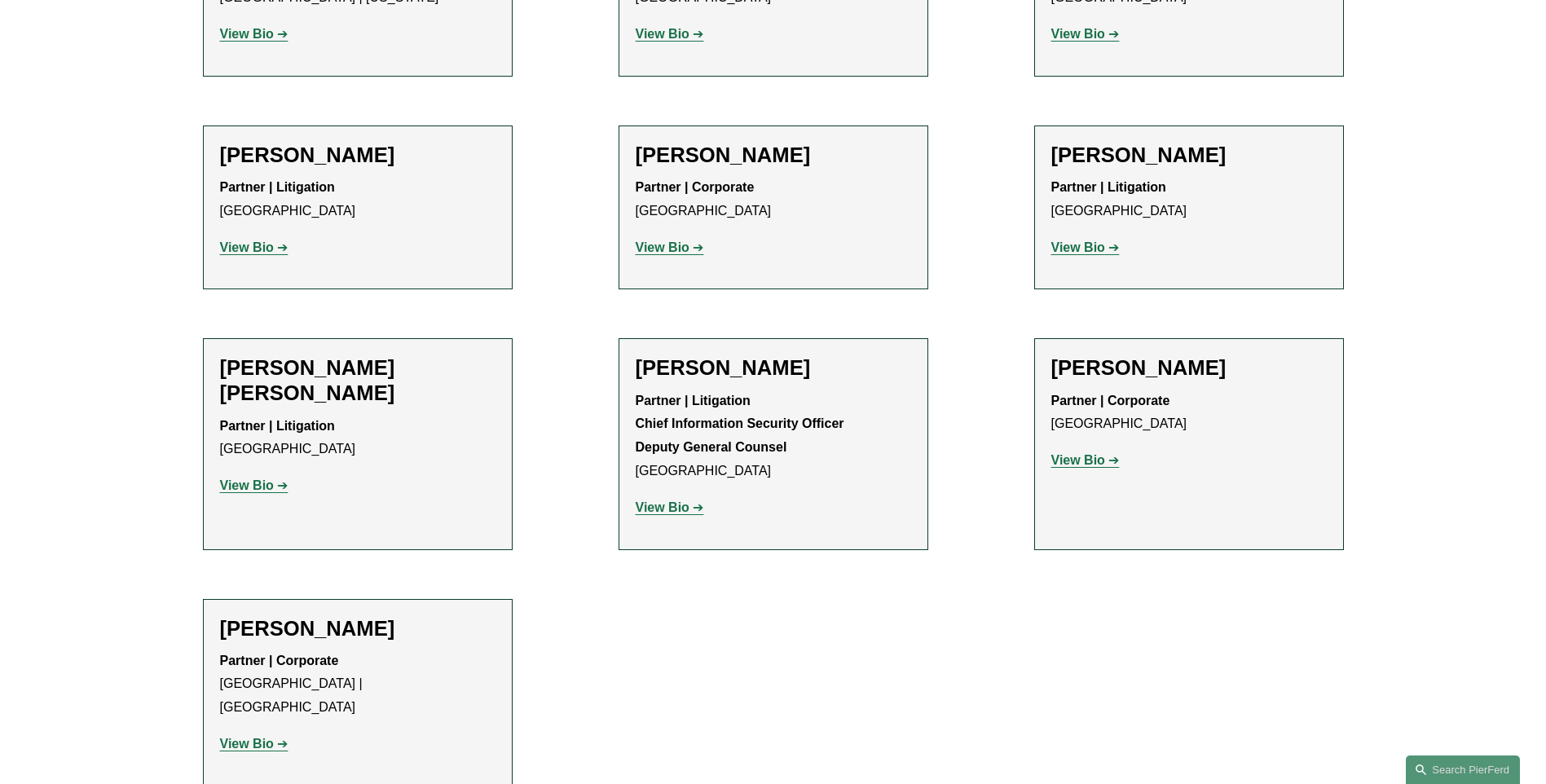
scroll to position [880, 0]
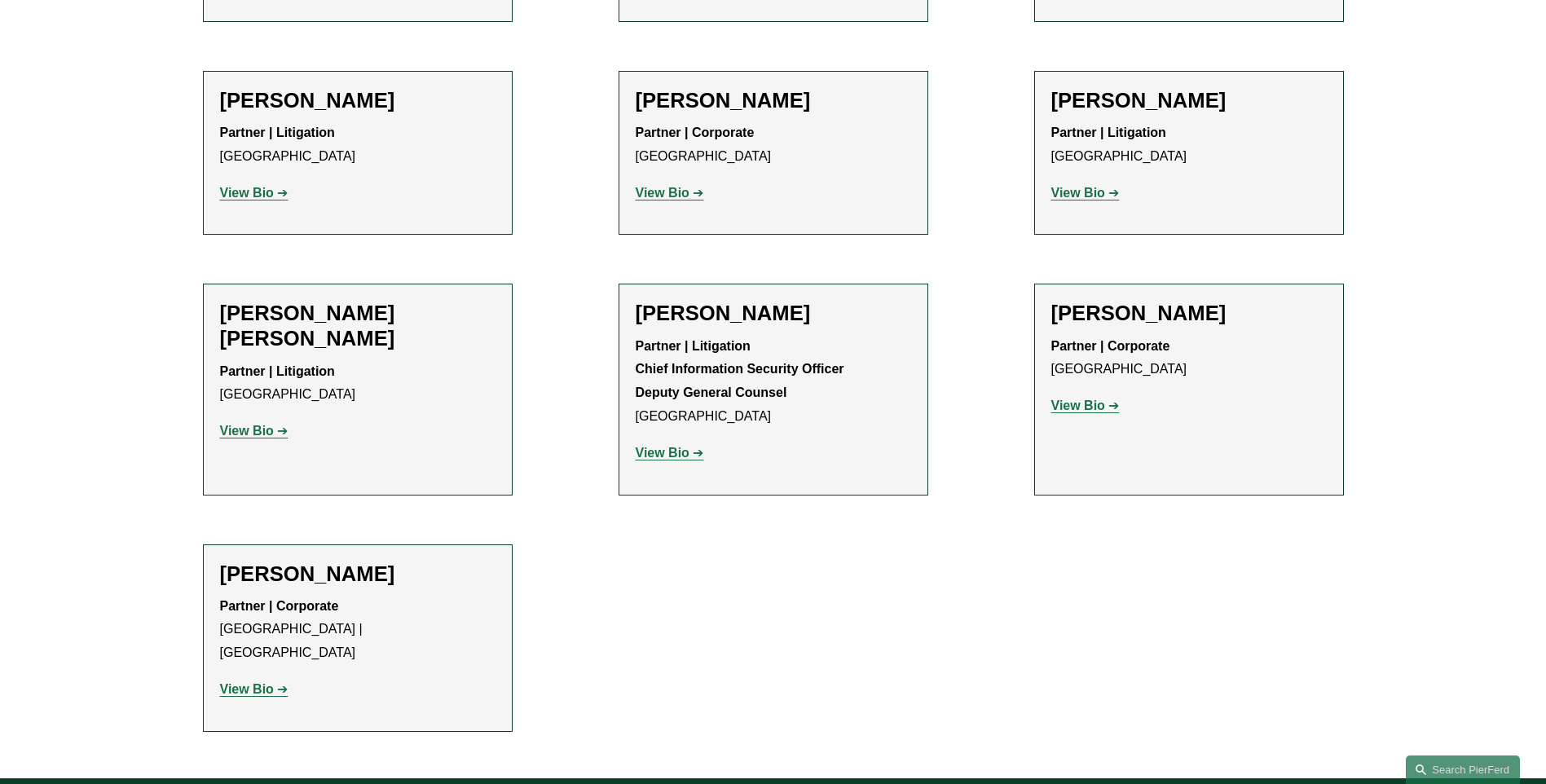
click at [679, 453] on strong "View Bio" at bounding box center [663, 452] width 54 height 14
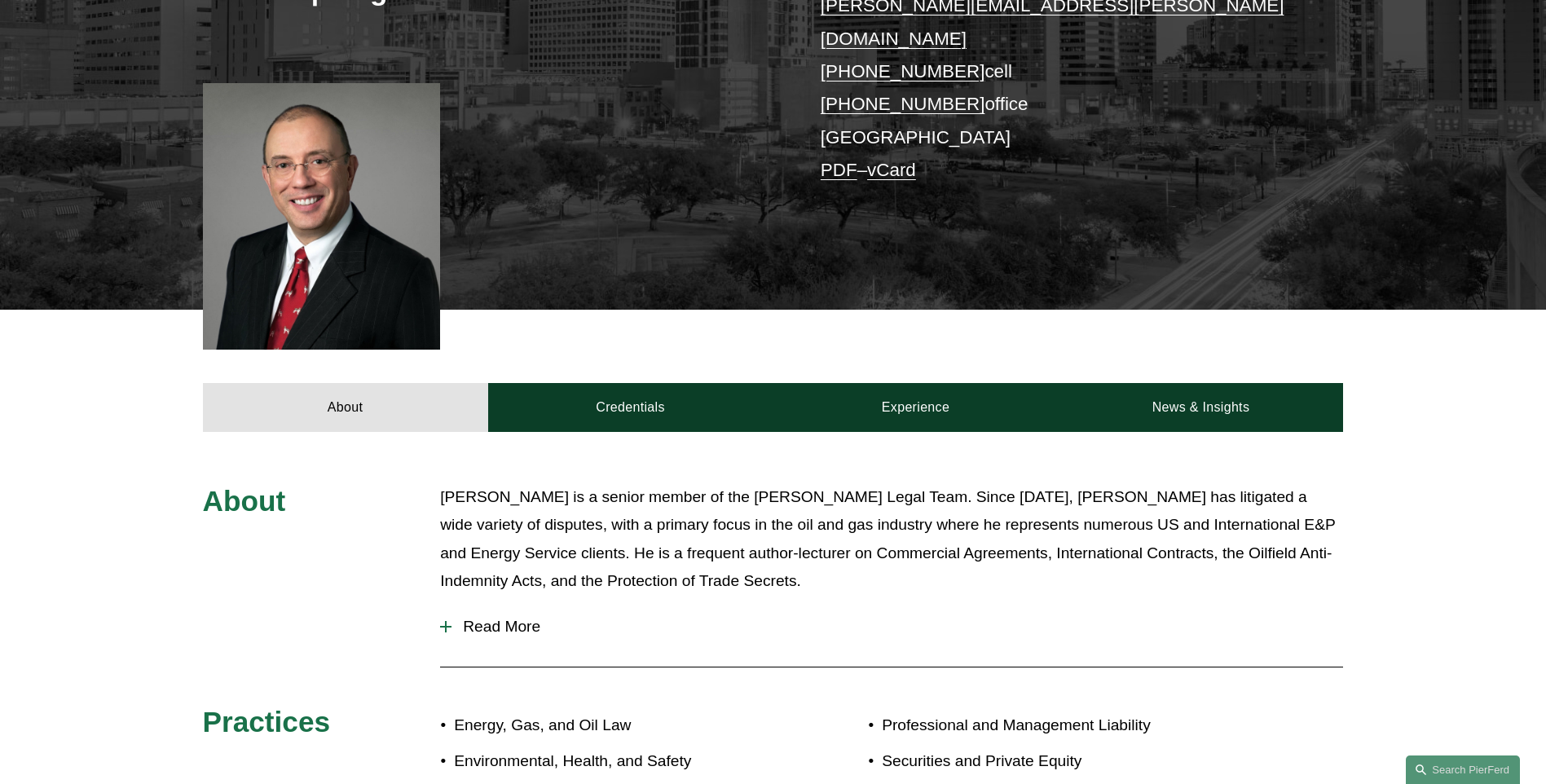
scroll to position [401, 0]
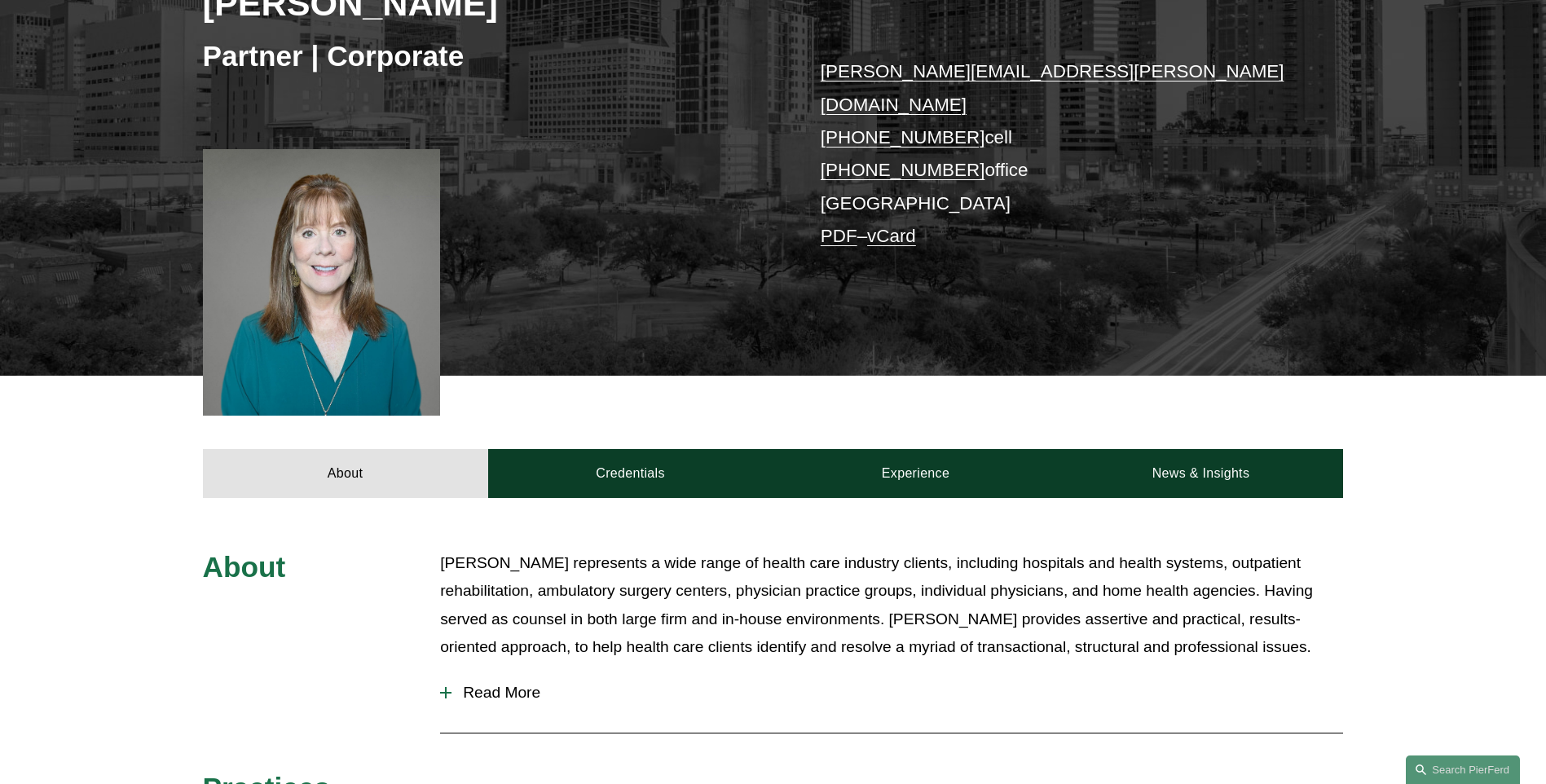
scroll to position [315, 0]
